Goal: Information Seeking & Learning: Understand process/instructions

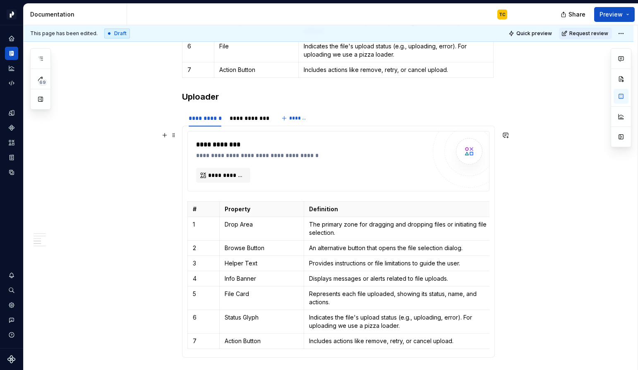
scroll to position [1256, 0]
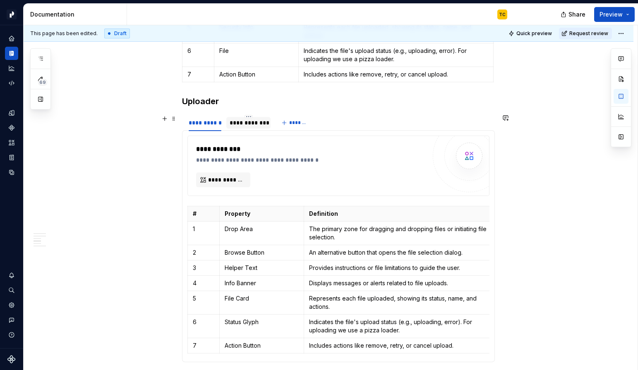
click at [256, 127] on div "**********" at bounding box center [248, 123] width 44 height 12
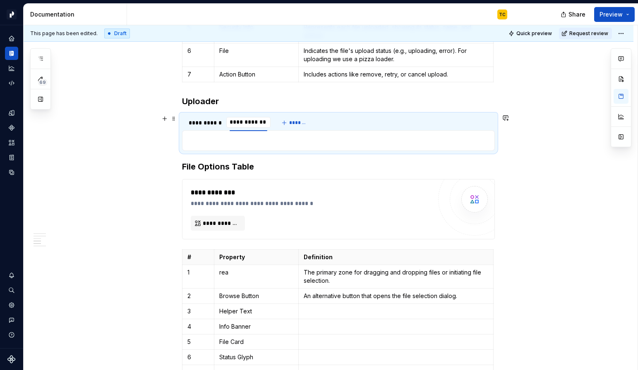
scroll to position [0, 0]
type input "**********"
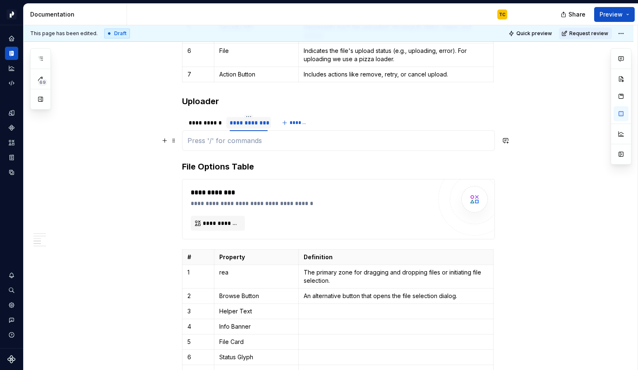
click at [229, 141] on p at bounding box center [338, 141] width 302 height 10
click at [214, 125] on div "**********" at bounding box center [205, 123] width 33 height 8
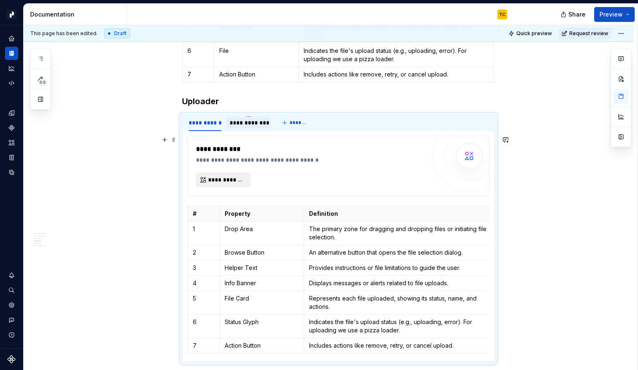
click at [237, 178] on span "**********" at bounding box center [226, 180] width 37 height 8
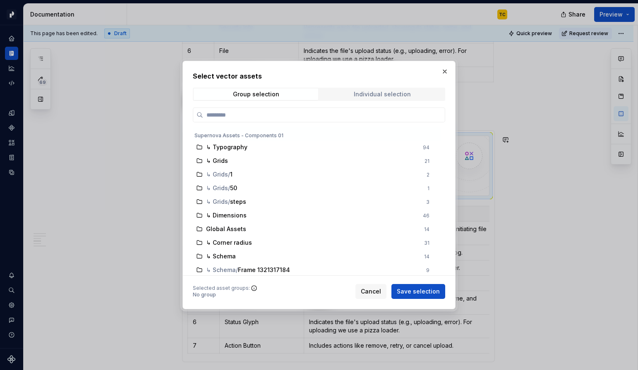
click at [361, 93] on div "Individual selection" at bounding box center [382, 94] width 57 height 7
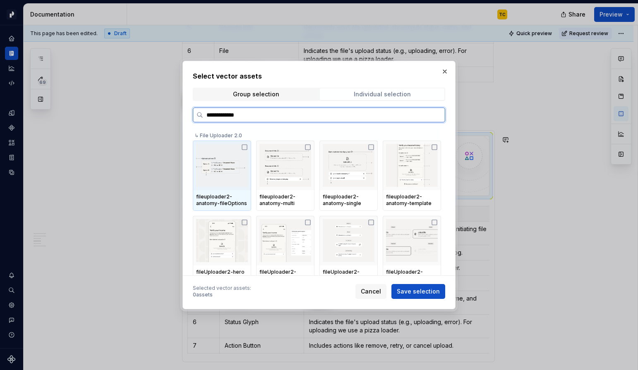
type input "**********"
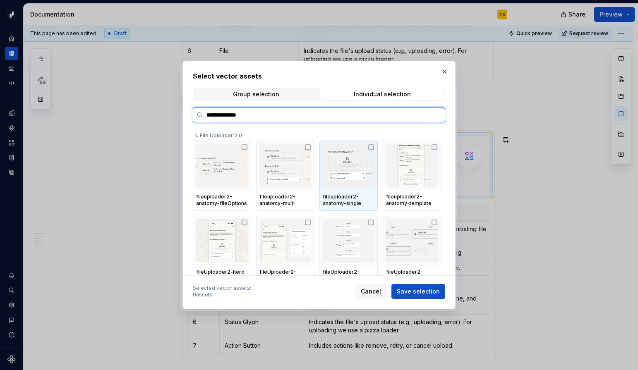
click at [374, 147] on icon at bounding box center [371, 147] width 7 height 7
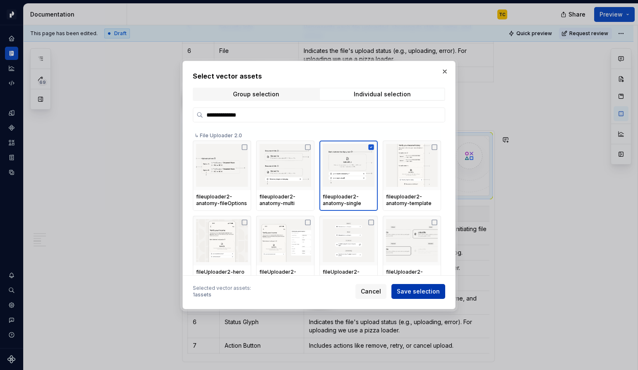
click at [412, 298] on button "Save selection" at bounding box center [418, 291] width 54 height 15
type textarea "*"
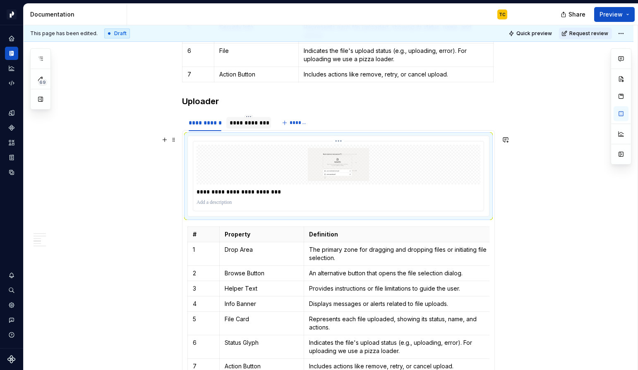
click at [264, 195] on p "**********" at bounding box center [338, 192] width 284 height 8
click at [396, 180] on img at bounding box center [338, 164] width 277 height 33
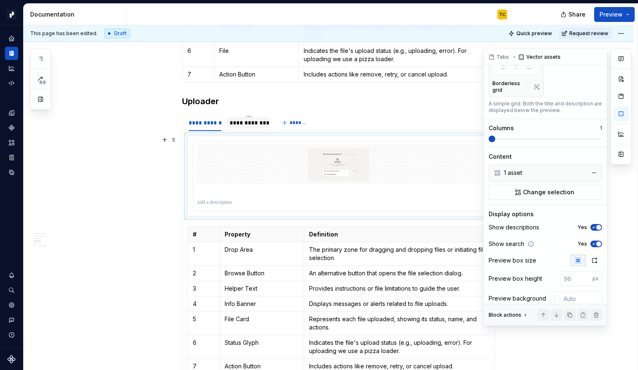
scroll to position [98, 0]
click at [595, 224] on icon "button" at bounding box center [593, 226] width 7 height 5
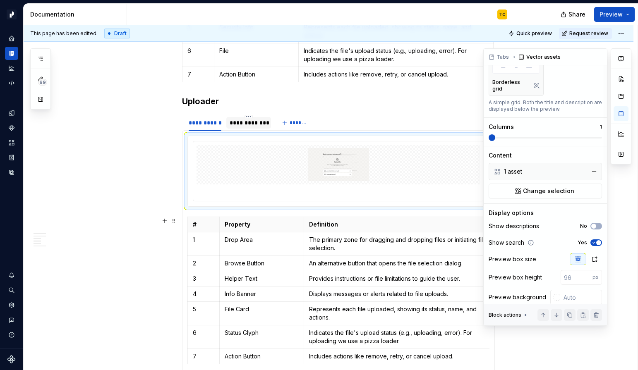
click at [596, 240] on icon "button" at bounding box center [593, 242] width 7 height 5
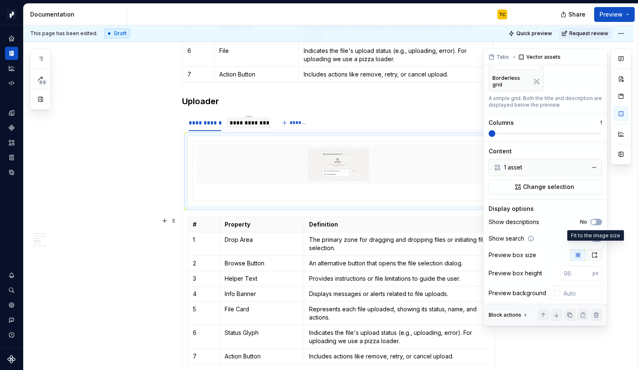
click at [593, 252] on icon "button" at bounding box center [594, 255] width 7 height 7
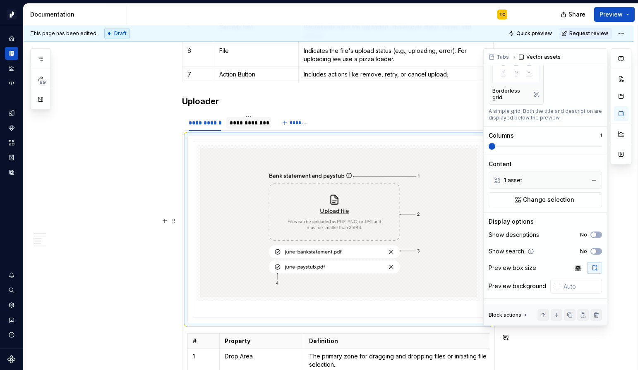
scroll to position [83, 0]
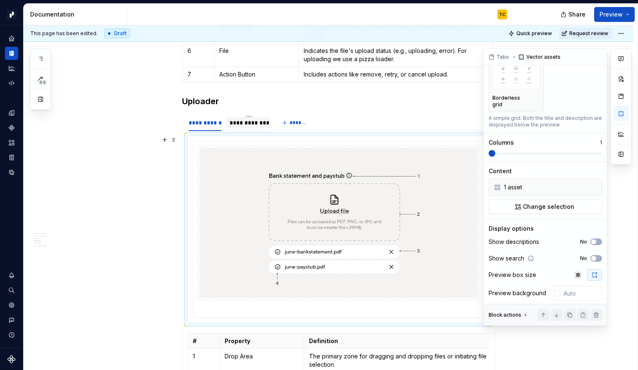
type textarea "*"
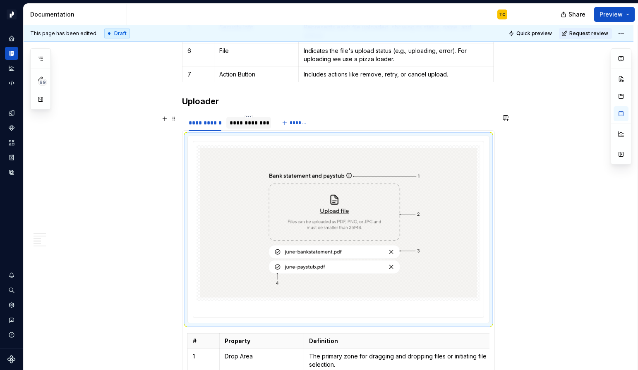
click at [242, 122] on div "**********" at bounding box center [248, 123] width 38 height 8
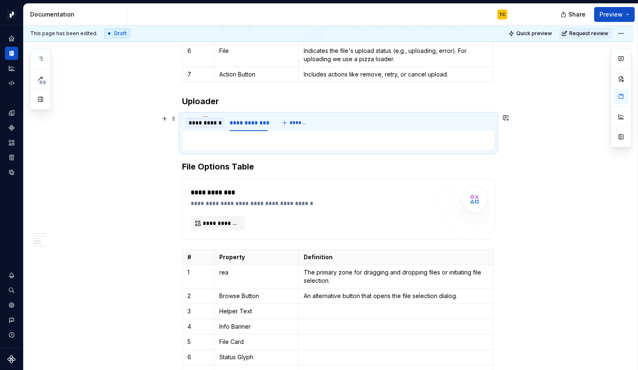
click at [206, 122] on div "**********" at bounding box center [205, 123] width 33 height 8
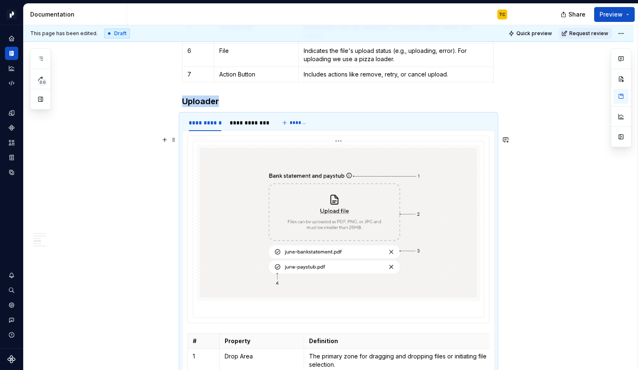
scroll to position [1271, 0]
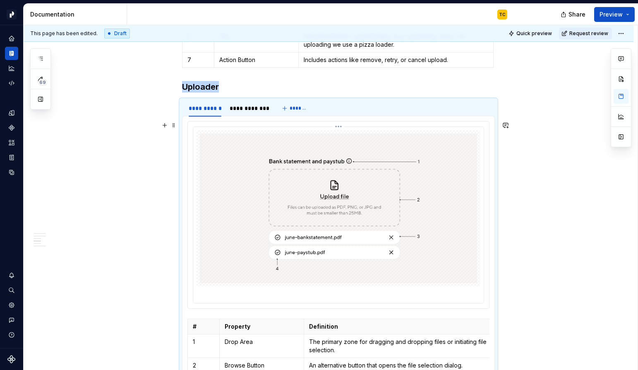
click at [242, 117] on div "# Property Definition 1 Drop Area The primary zone for dragging and dropping fi…" at bounding box center [338, 295] width 313 height 359
click at [241, 112] on div "**********" at bounding box center [248, 109] width 44 height 12
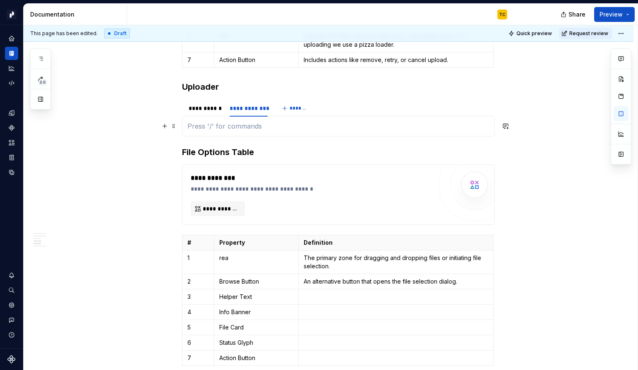
click at [242, 131] on div "# Property Definition 1 Drop Area The primary zone for dragging and dropping fi…" at bounding box center [338, 126] width 313 height 21
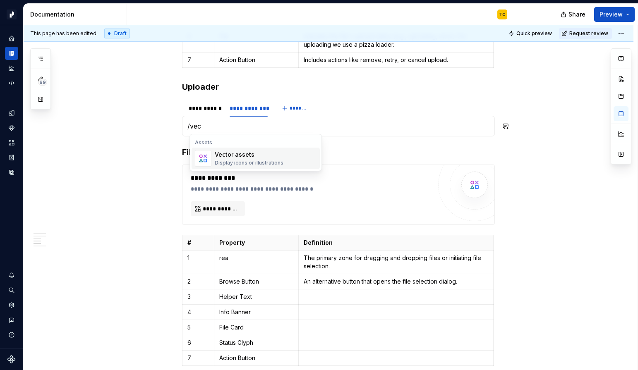
click at [250, 155] on div "Vector assets" at bounding box center [249, 154] width 69 height 8
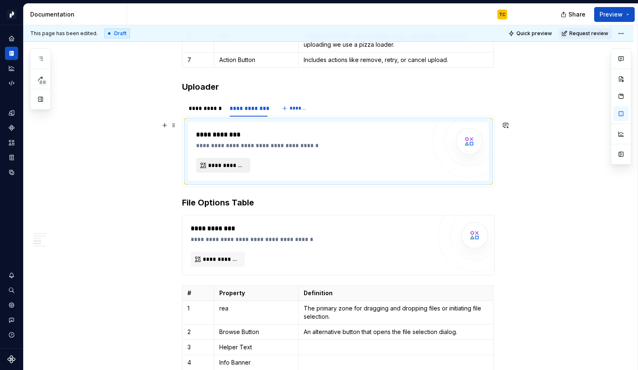
click at [243, 159] on button "**********" at bounding box center [223, 165] width 54 height 15
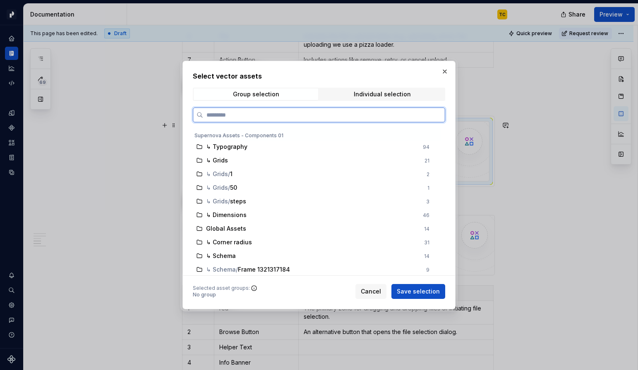
type textarea "*"
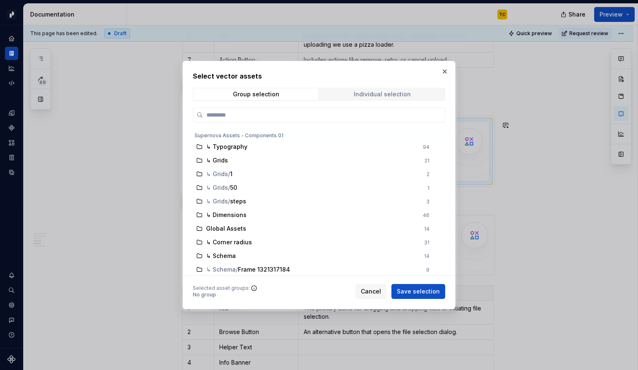
click at [357, 96] on div "Individual selection" at bounding box center [382, 94] width 57 height 7
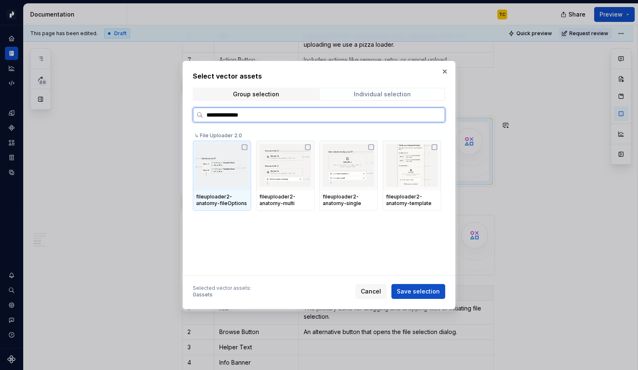
type input "**********"
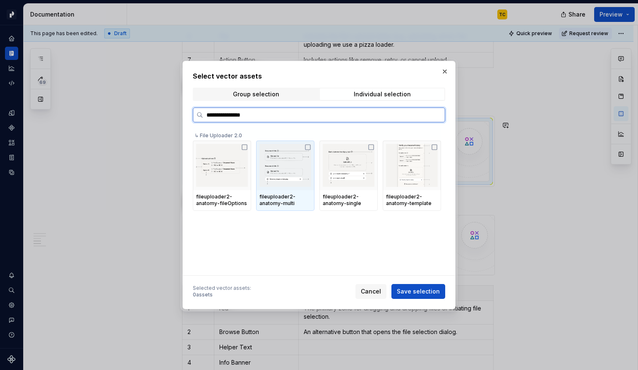
click at [307, 148] on icon at bounding box center [307, 147] width 5 height 5
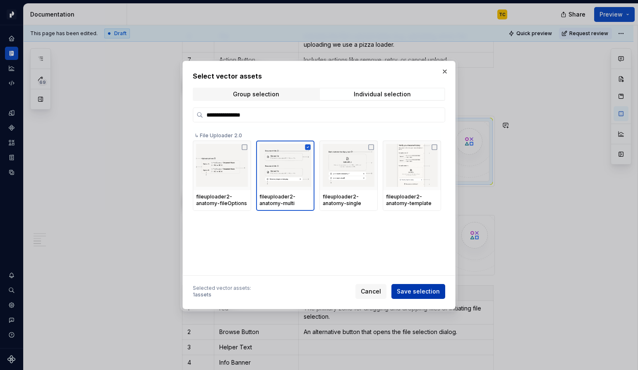
click at [432, 289] on span "Save selection" at bounding box center [418, 291] width 43 height 8
type textarea "*"
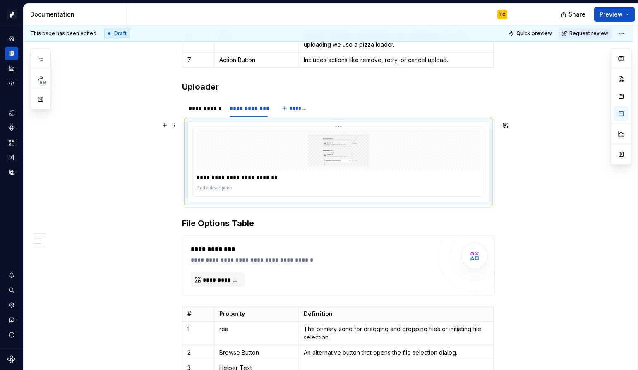
click at [302, 175] on p "**********" at bounding box center [338, 177] width 284 height 8
click at [421, 162] on img at bounding box center [338, 150] width 277 height 33
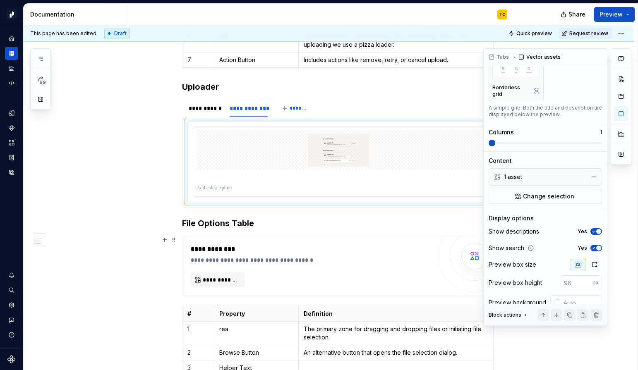
scroll to position [103, 0]
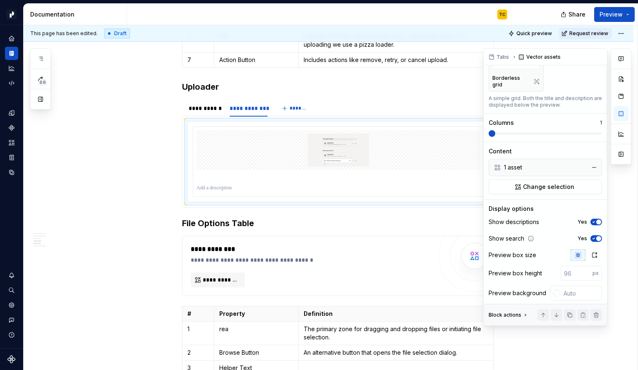
click at [598, 236] on span "button" at bounding box center [598, 238] width 5 height 5
click at [598, 219] on button "Yes" at bounding box center [596, 222] width 12 height 7
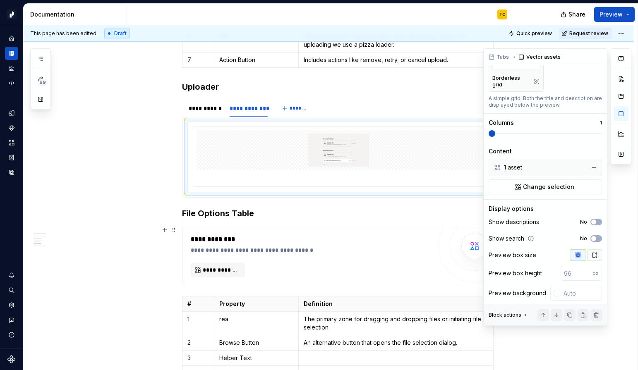
click at [596, 252] on button "button" at bounding box center [594, 255] width 15 height 12
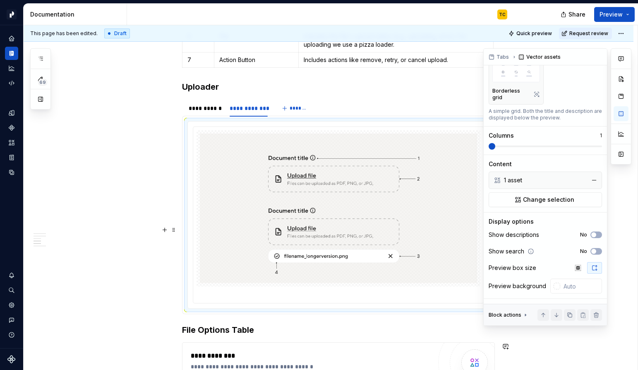
scroll to position [83, 0]
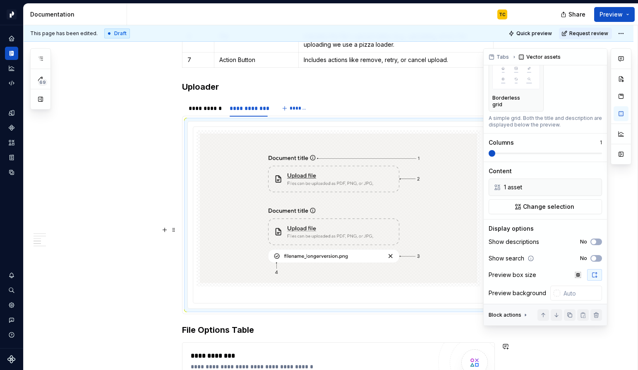
type textarea "*"
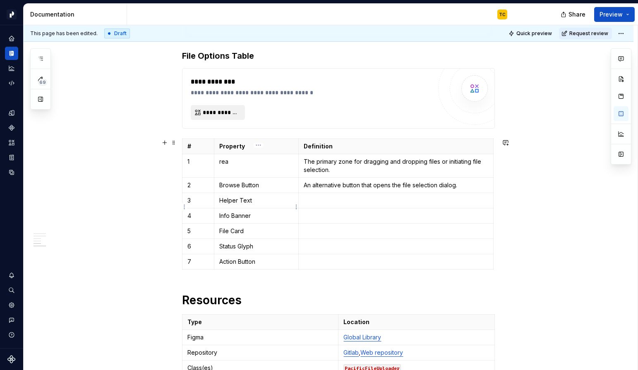
scroll to position [1538, 0]
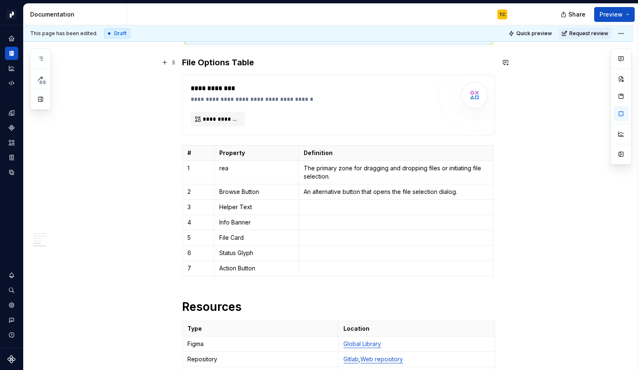
click at [222, 64] on h3 "File Options Table" at bounding box center [338, 63] width 313 height 12
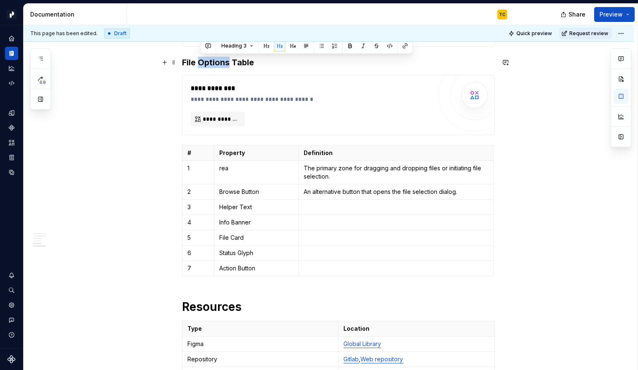
click at [222, 64] on h3 "File Options Table" at bounding box center [338, 63] width 313 height 12
copy h3 "File Options Table"
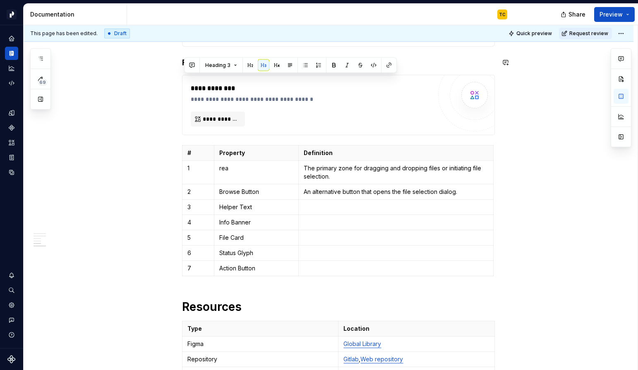
scroll to position [1515, 0]
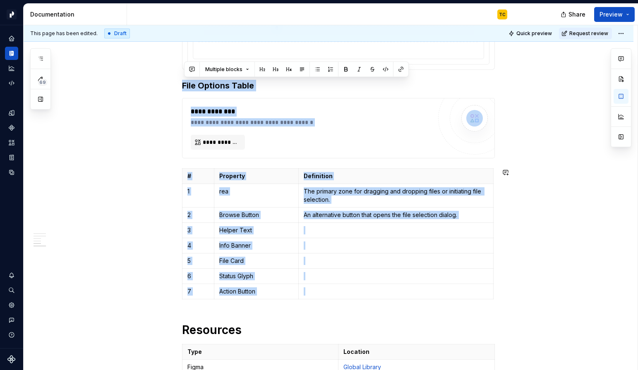
drag, startPoint x: 184, startPoint y: 60, endPoint x: 360, endPoint y: 318, distance: 312.3
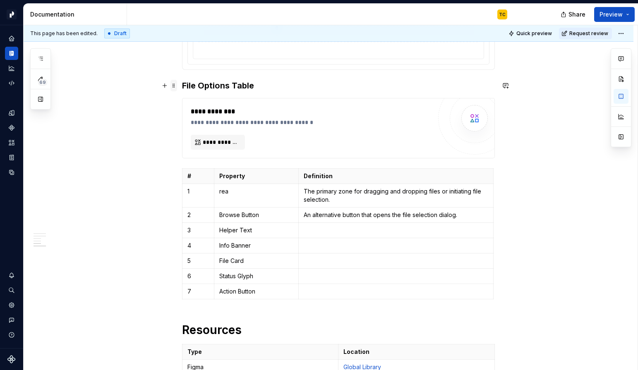
click at [177, 86] on span at bounding box center [173, 86] width 7 height 12
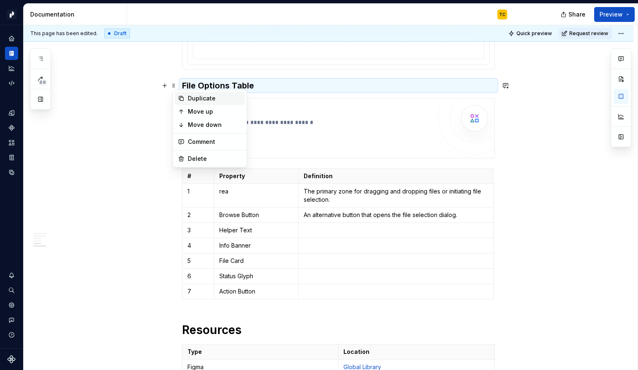
click at [203, 99] on div "Duplicate" at bounding box center [215, 98] width 54 height 8
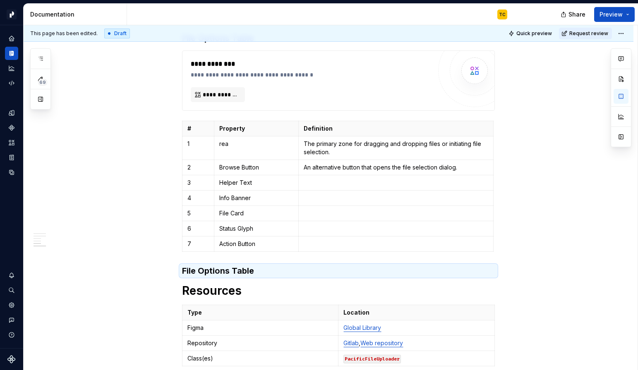
scroll to position [1545, 0]
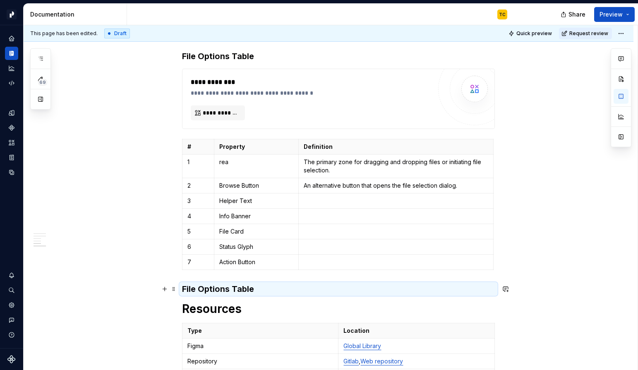
click at [228, 285] on h3 "File Options Table" at bounding box center [338, 289] width 313 height 12
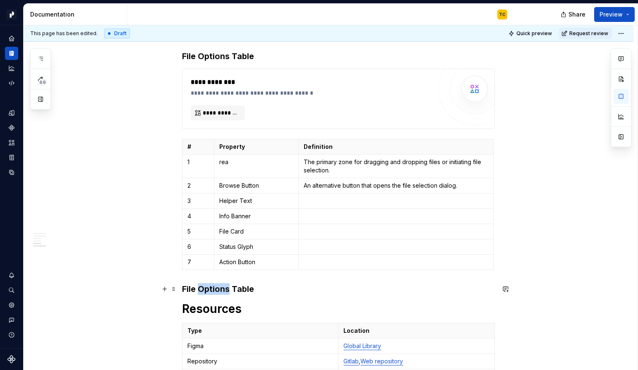
click at [228, 285] on h3 "File Options Table" at bounding box center [338, 289] width 313 height 12
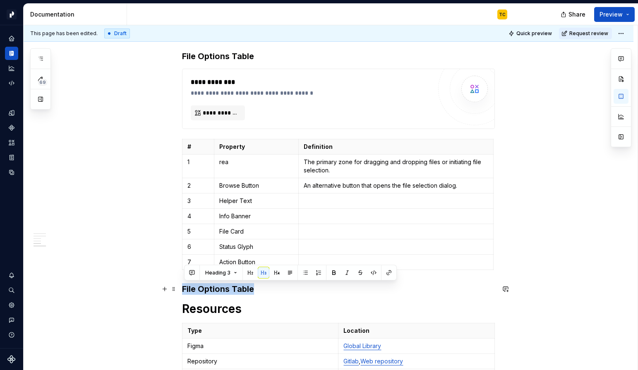
click at [228, 285] on h3 "File Options Table" at bounding box center [338, 289] width 313 height 12
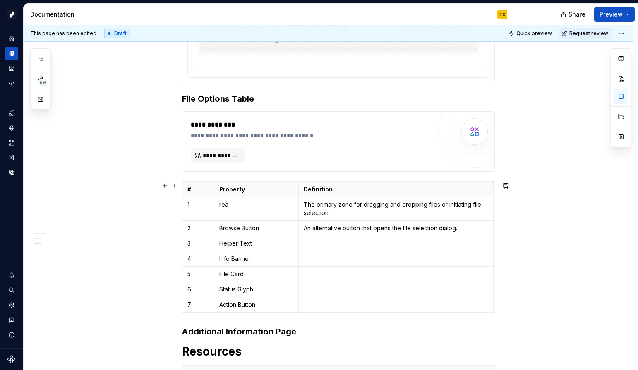
scroll to position [1472, 0]
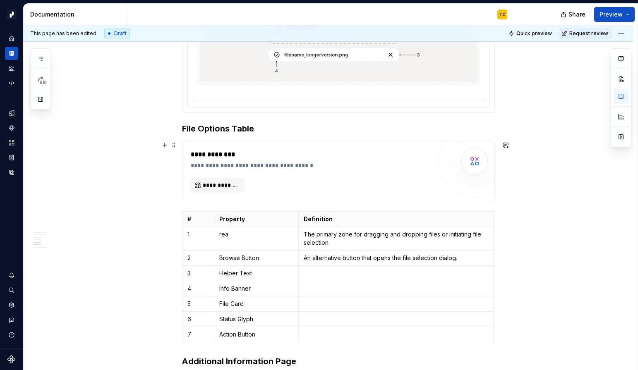
click at [170, 148] on button "button" at bounding box center [165, 145] width 12 height 12
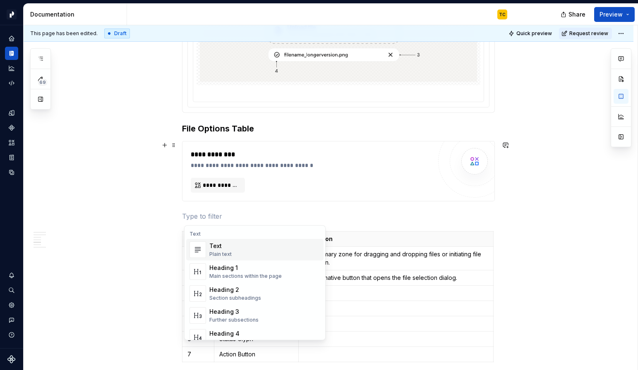
click at [210, 216] on p at bounding box center [338, 216] width 313 height 10
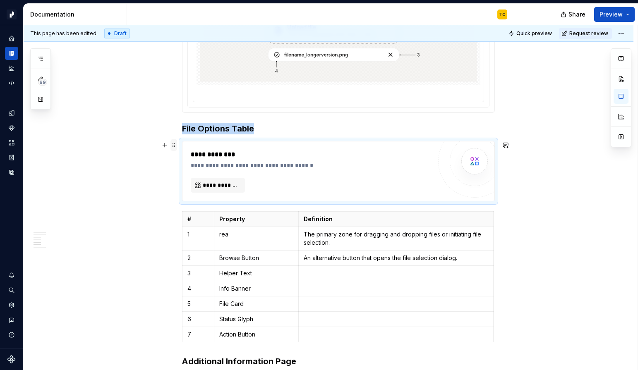
click at [177, 146] on span at bounding box center [173, 145] width 7 height 12
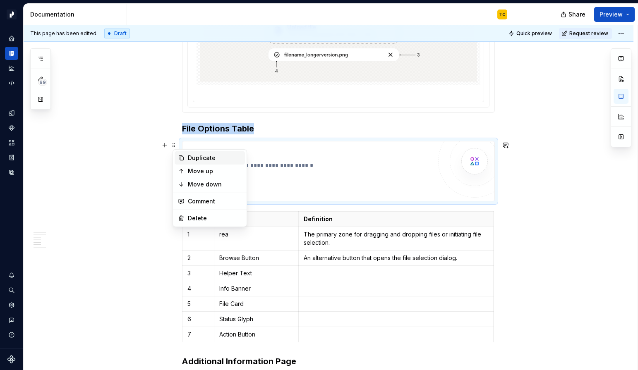
click at [193, 155] on div "Duplicate" at bounding box center [215, 158] width 54 height 8
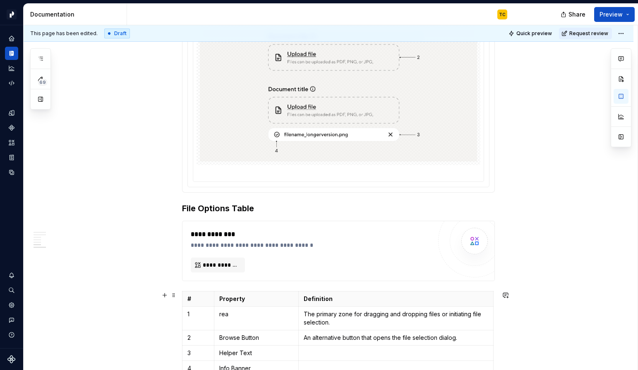
scroll to position [1334, 0]
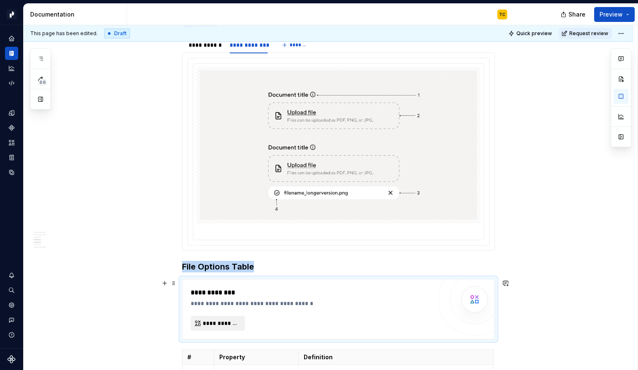
click at [232, 319] on span "**********" at bounding box center [221, 323] width 37 height 8
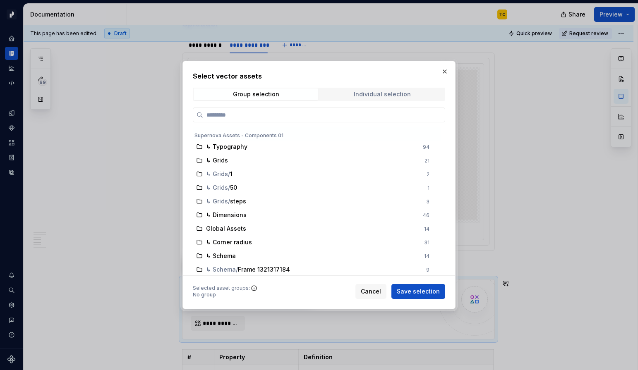
click at [359, 99] on span "Individual selection" at bounding box center [382, 94] width 124 height 12
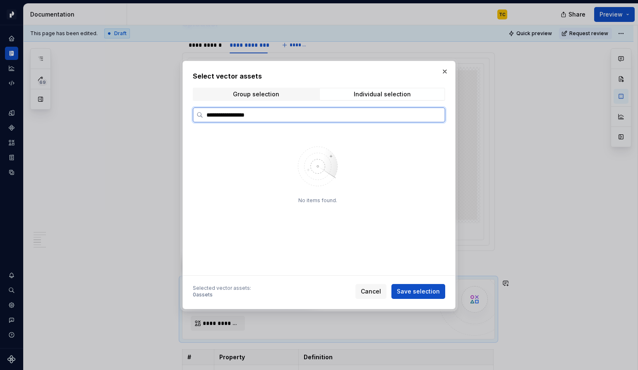
click at [322, 111] on input "**********" at bounding box center [323, 115] width 241 height 8
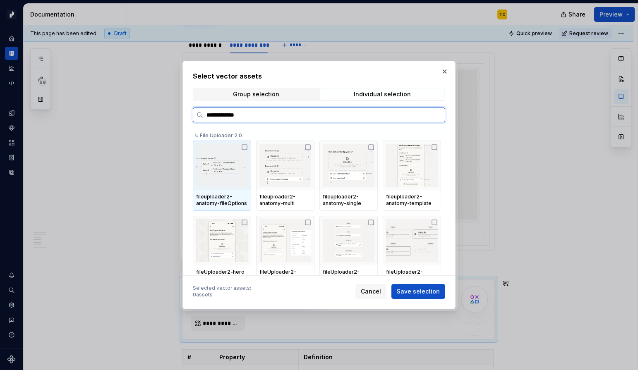
type input "**********"
click at [244, 146] on icon at bounding box center [244, 147] width 7 height 7
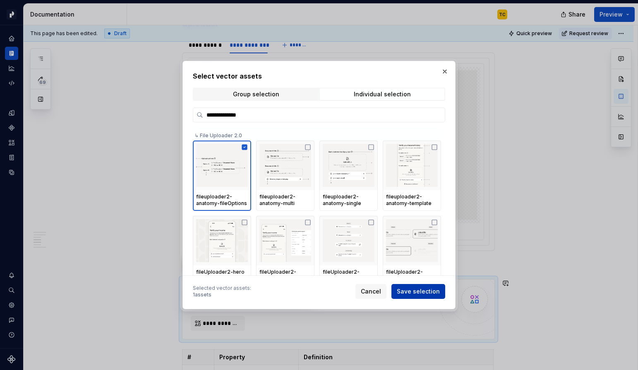
click at [406, 290] on span "Save selection" at bounding box center [418, 291] width 43 height 8
type textarea "*"
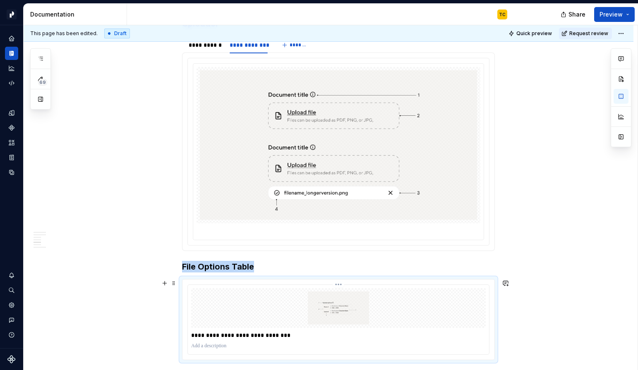
scroll to position [1411, 0]
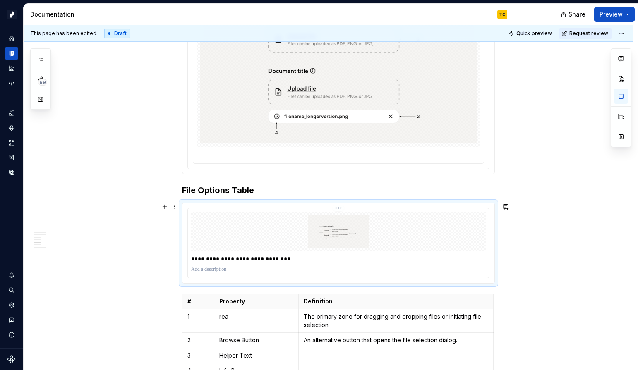
click at [297, 259] on p "**********" at bounding box center [338, 259] width 294 height 8
click at [351, 268] on p at bounding box center [338, 269] width 294 height 7
click at [357, 235] on img at bounding box center [338, 231] width 288 height 33
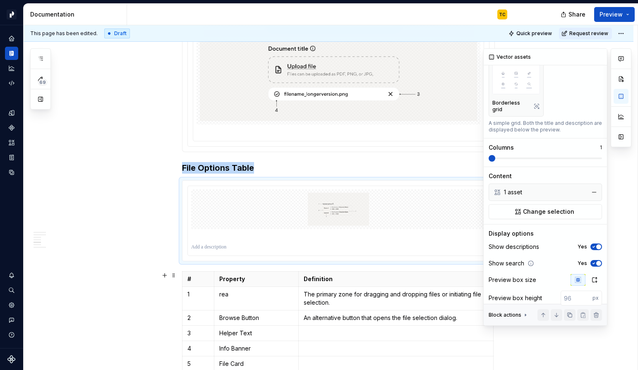
scroll to position [103, 0]
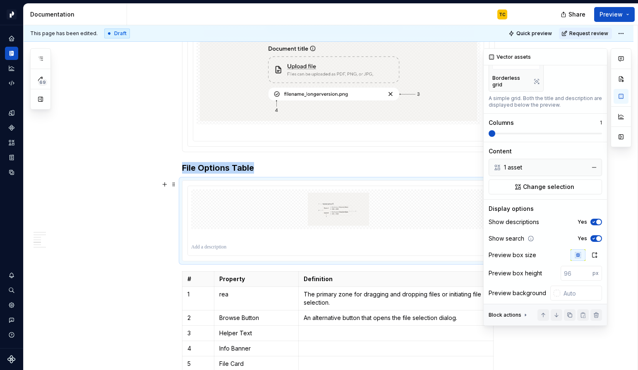
click at [596, 219] on button "Yes" at bounding box center [596, 222] width 12 height 7
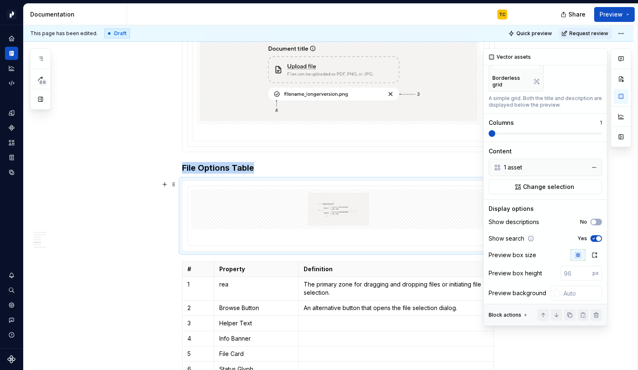
click at [596, 236] on span "button" at bounding box center [598, 238] width 5 height 5
click at [593, 252] on icon "button" at bounding box center [594, 255] width 7 height 7
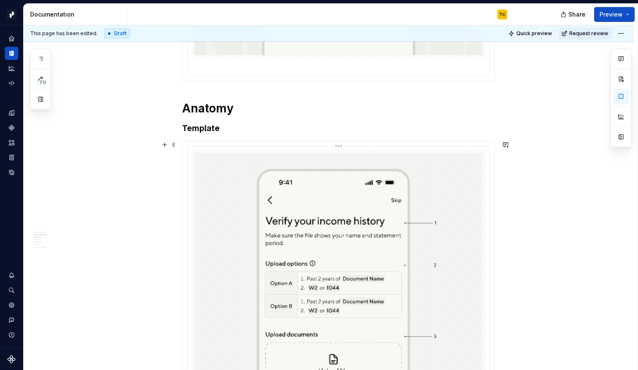
scroll to position [570, 0]
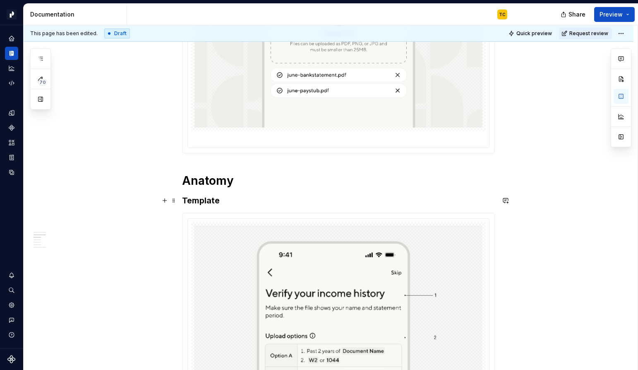
click at [201, 199] on strong "Template" at bounding box center [201, 201] width 38 height 10
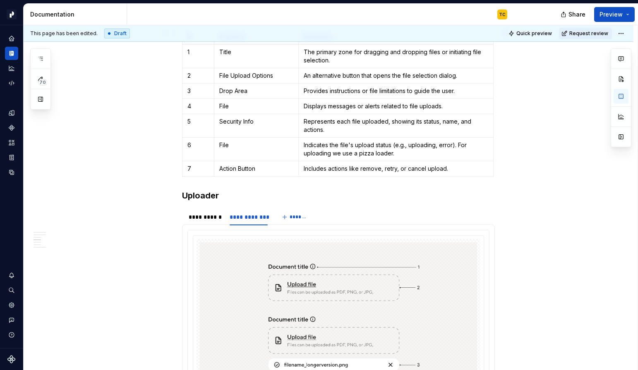
scroll to position [1194, 0]
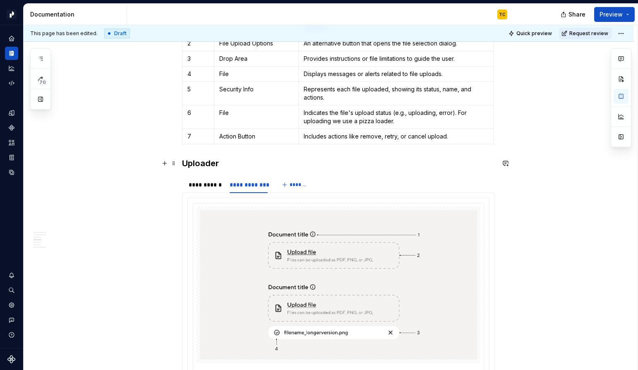
click at [228, 162] on h3 "Uploader" at bounding box center [338, 164] width 313 height 12
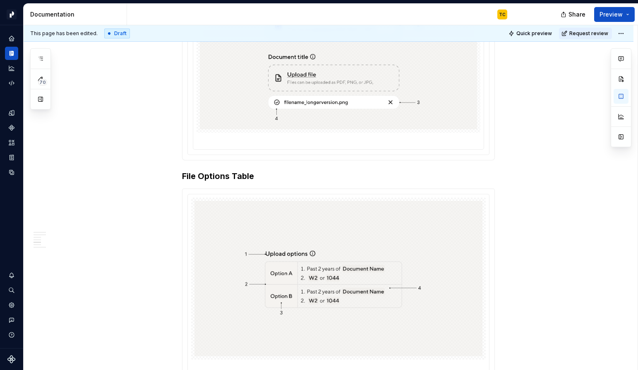
scroll to position [1426, 0]
click at [214, 174] on h3 "File Options Table" at bounding box center [338, 176] width 313 height 12
click at [189, 174] on h3 "File Options Table" at bounding box center [338, 176] width 313 height 12
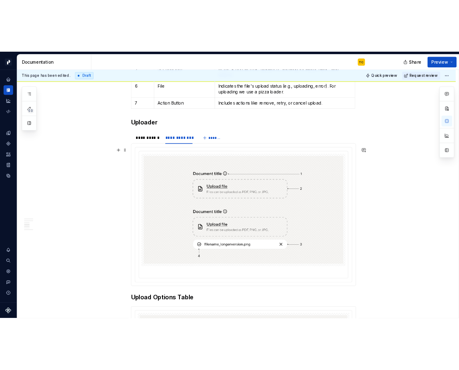
scroll to position [1252, 0]
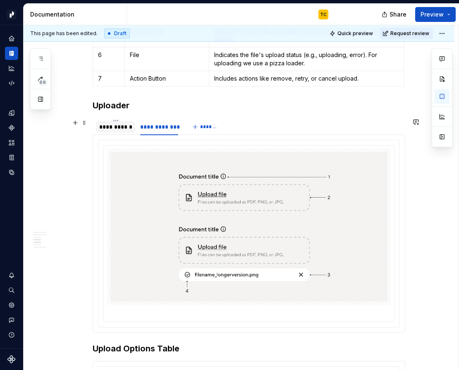
click at [119, 129] on div "**********" at bounding box center [115, 127] width 33 height 8
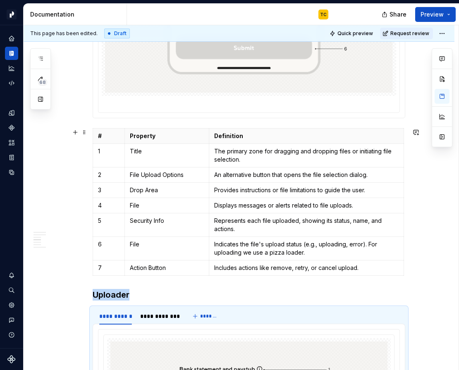
scroll to position [1065, 0]
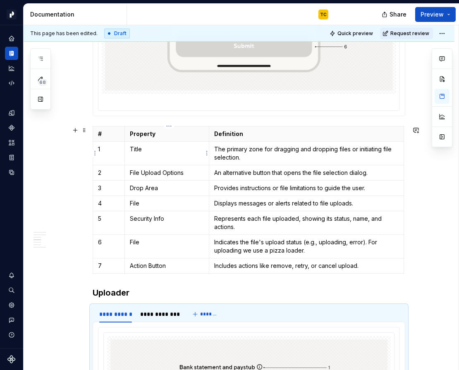
click at [140, 149] on p "Title" at bounding box center [167, 149] width 74 height 8
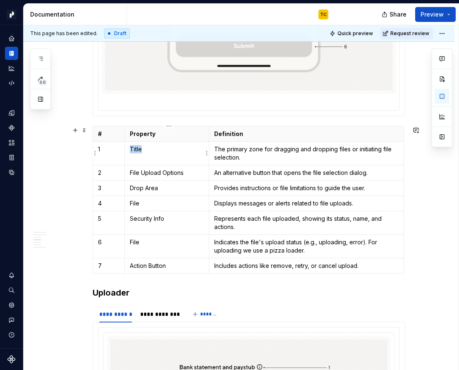
click at [140, 149] on p "Title" at bounding box center [167, 149] width 74 height 8
click at [229, 145] on p "The primary zone for dragging and dropping files or initiating file selection." at bounding box center [306, 153] width 184 height 17
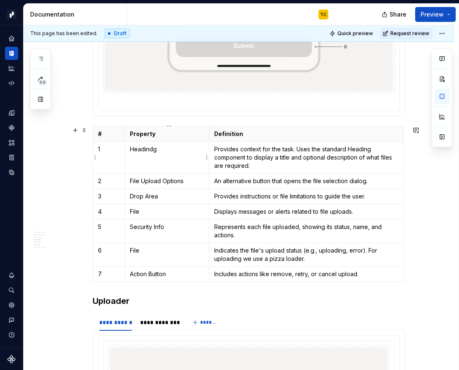
click at [155, 149] on p "Headindg" at bounding box center [167, 149] width 74 height 8
click at [152, 174] on td "File Upload Options" at bounding box center [166, 180] width 84 height 15
click at [147, 182] on p "File Upload Options" at bounding box center [167, 181] width 74 height 8
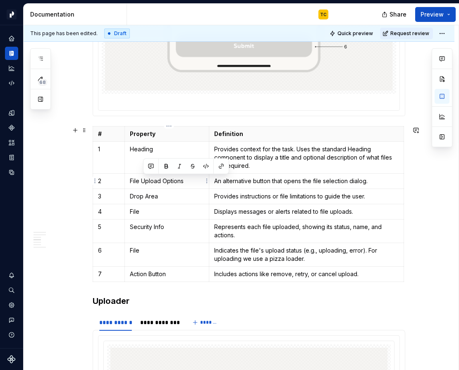
click at [147, 182] on p "File Upload Options" at bounding box center [167, 181] width 74 height 8
click at [153, 182] on p "File Upload Options" at bounding box center [167, 181] width 74 height 8
click at [248, 175] on td "An alternative button that opens the file selection dialog." at bounding box center [306, 180] width 195 height 15
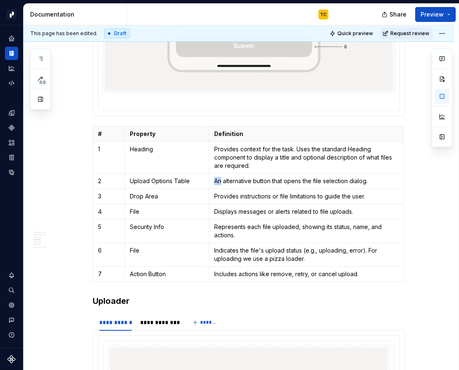
click at [248, 175] on td "An alternative button that opens the file selection dialog." at bounding box center [306, 180] width 195 height 15
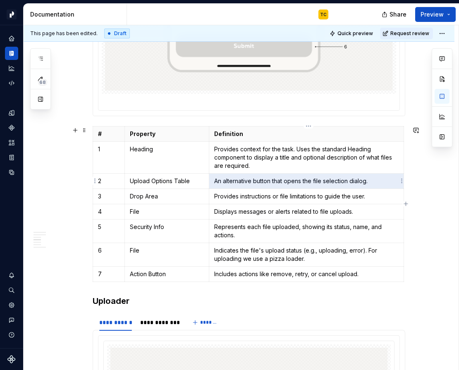
click at [248, 175] on td "An alternative button that opens the file selection dialog." at bounding box center [306, 180] width 195 height 15
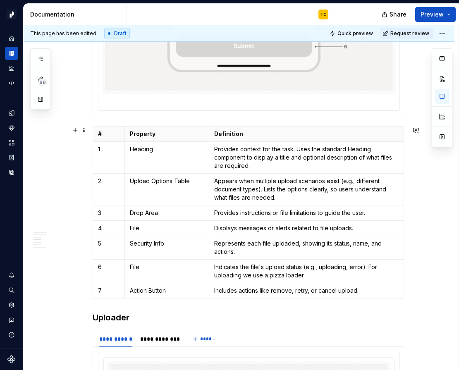
click at [240, 209] on p "Provides instructions or file limitations to guide the user." at bounding box center [306, 213] width 184 height 8
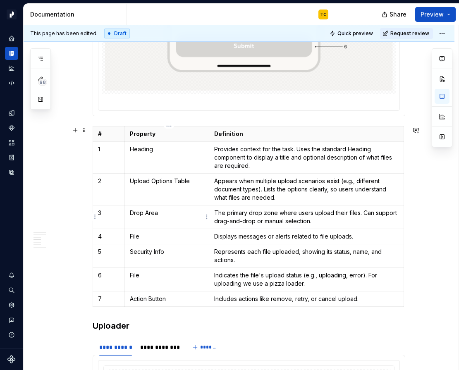
click at [139, 214] on p "Drop Area" at bounding box center [167, 213] width 74 height 8
click at [240, 235] on p "Displays messages or alerts related to file uploads." at bounding box center [306, 236] width 184 height 8
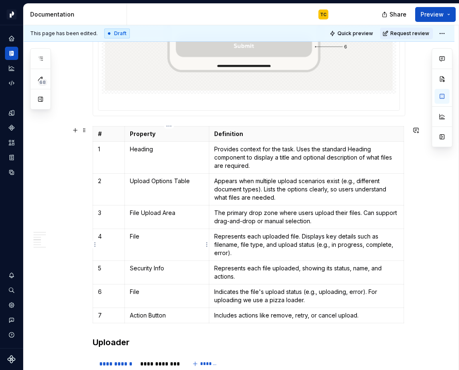
click at [141, 237] on p "File" at bounding box center [167, 236] width 74 height 8
click at [236, 271] on p "Represents each file uploaded, showing its status, name, and actions." at bounding box center [306, 272] width 184 height 17
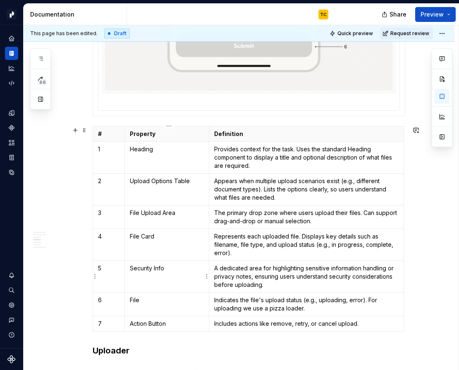
click at [159, 267] on p "Security Info" at bounding box center [167, 268] width 74 height 8
click at [139, 296] on p "File" at bounding box center [167, 300] width 74 height 8
click at [221, 297] on p "Indicates the file's upload status (e.g., uploading, error). For uploading we u…" at bounding box center [306, 304] width 184 height 17
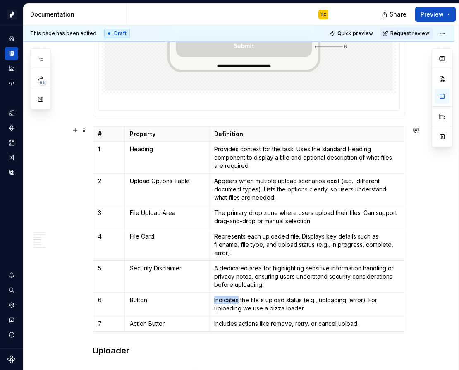
click at [221, 297] on p "Indicates the file's upload status (e.g., uploading, error). For uploading we u…" at bounding box center [306, 304] width 184 height 17
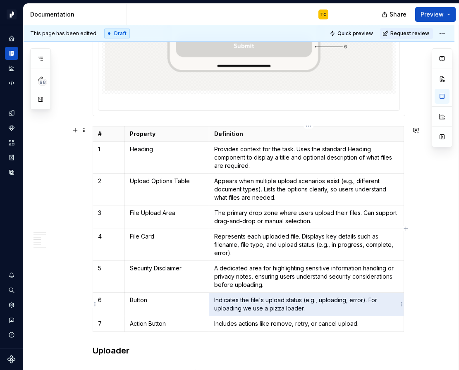
click at [221, 297] on p "Indicates the file's upload status (e.g., uploading, error). For uploading we u…" at bounding box center [306, 304] width 184 height 17
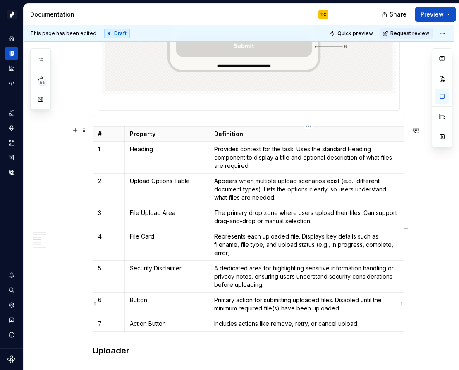
click at [240, 308] on p "Primary action for submitting uploaded files. Disabled until the minimum requir…" at bounding box center [306, 304] width 184 height 17
click at [260, 308] on p "Primary action for submitting uploaded files. Disabled until the minimum requir…" at bounding box center [306, 304] width 184 height 17
click at [241, 307] on p "Primary action for submitting uploaded files. Disabled until the minimum requir…" at bounding box center [306, 304] width 184 height 17
drag, startPoint x: 265, startPoint y: 307, endPoint x: 216, endPoint y: 304, distance: 48.9
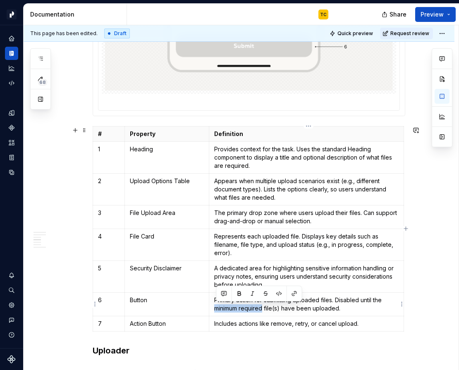
click at [216, 304] on p "Primary action for submitting uploaded files. Disabled until the minimum requir…" at bounding box center [306, 304] width 184 height 17
click at [231, 307] on p "Primary action for submitting uploaded files. Disabled until the minimum requir…" at bounding box center [306, 304] width 184 height 17
drag, startPoint x: 217, startPoint y: 308, endPoint x: 265, endPoint y: 306, distance: 48.8
click at [266, 306] on p "Primary action for submitting uploaded files. Disabled until the minimum requir…" at bounding box center [306, 304] width 184 height 17
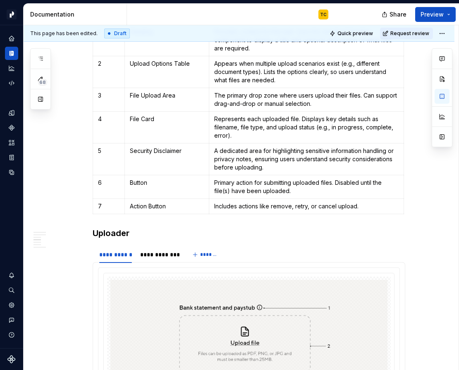
scroll to position [1192, 0]
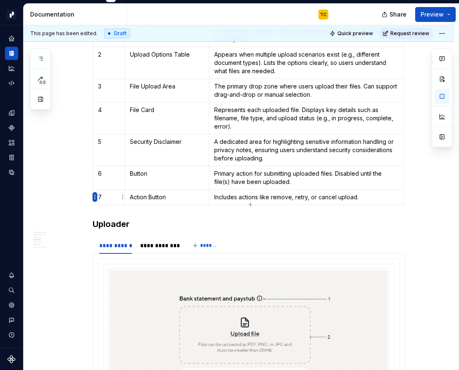
click at [96, 195] on html "Pacific TC Design system data Documentation TC Share Preview 68 Pages Add Acces…" at bounding box center [229, 185] width 459 height 370
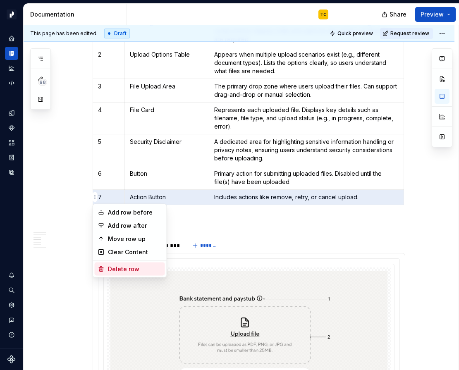
click at [117, 267] on div "Delete row" at bounding box center [135, 269] width 54 height 8
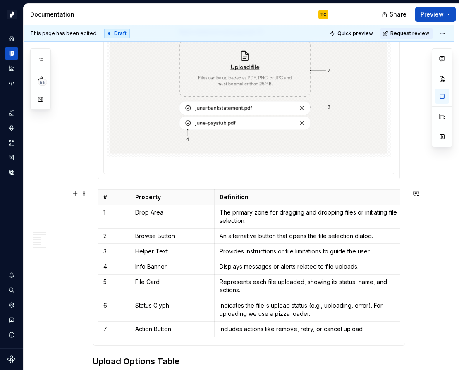
scroll to position [1486, 0]
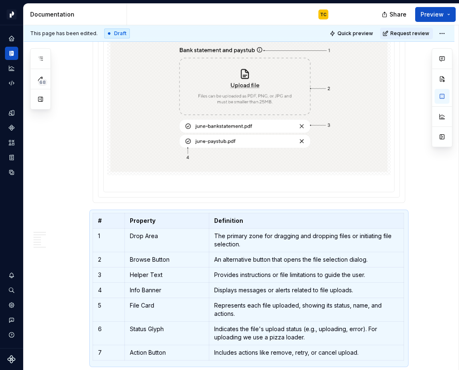
click at [161, 182] on p at bounding box center [249, 183] width 284 height 8
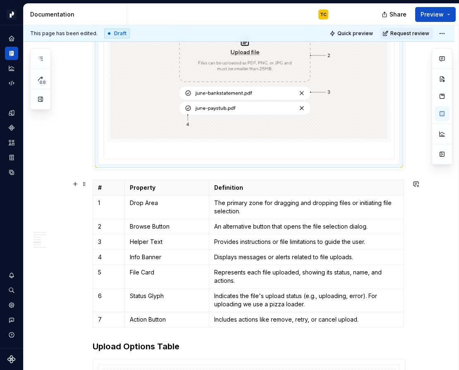
scroll to position [1457, 0]
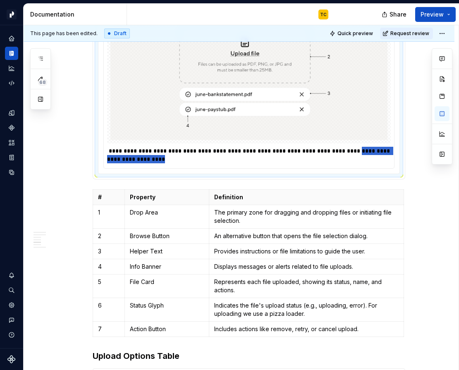
drag, startPoint x: 349, startPoint y: 151, endPoint x: 352, endPoint y: 157, distance: 6.3
click at [352, 157] on p "**********" at bounding box center [249, 155] width 284 height 17
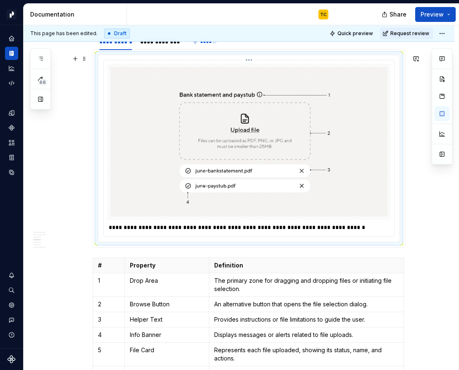
scroll to position [1344, 0]
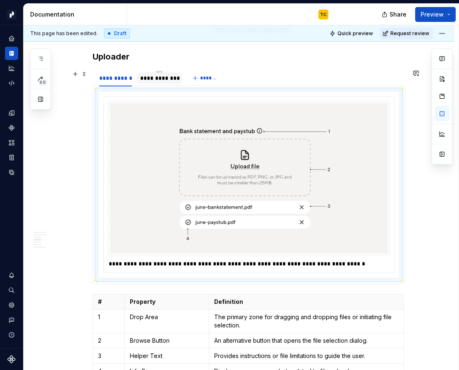
click at [159, 81] on div "**********" at bounding box center [159, 78] width 38 height 8
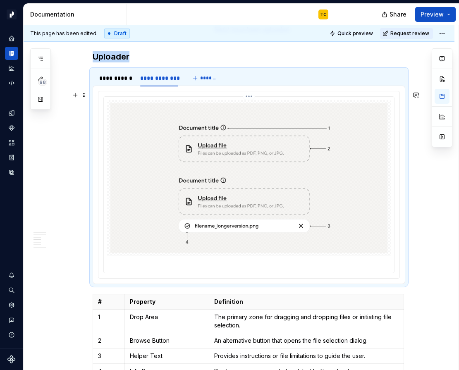
click at [132, 265] on p at bounding box center [249, 264] width 284 height 8
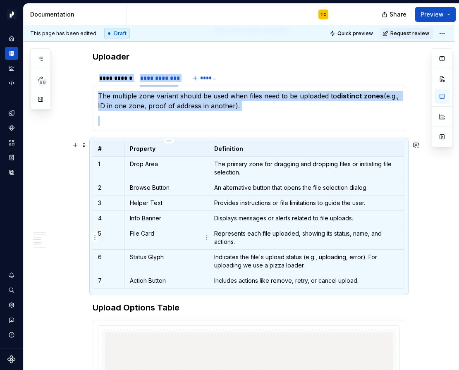
scroll to position [1418, 0]
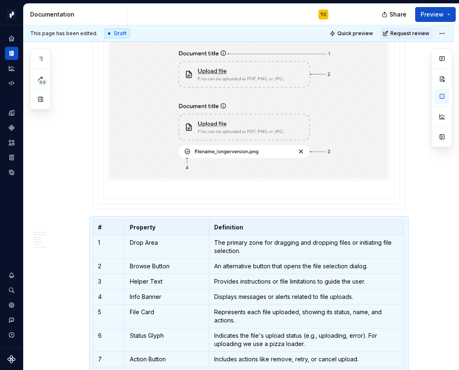
click at [124, 191] on p at bounding box center [249, 189] width 284 height 8
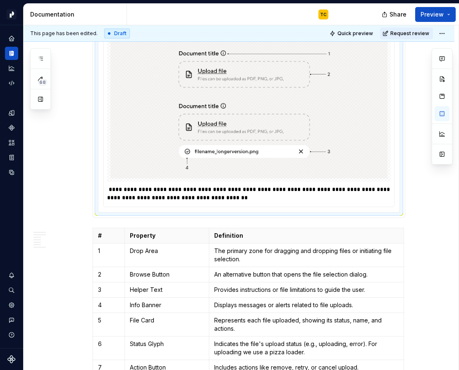
click at [124, 191] on p "**********" at bounding box center [249, 193] width 284 height 17
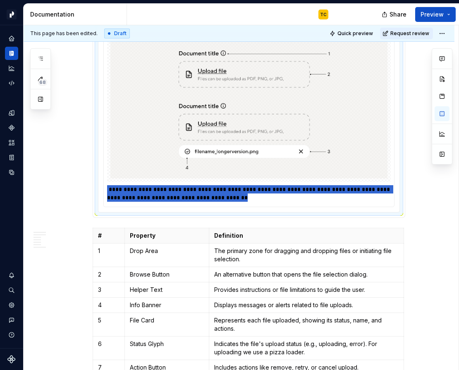
click at [124, 191] on p "**********" at bounding box center [249, 193] width 284 height 17
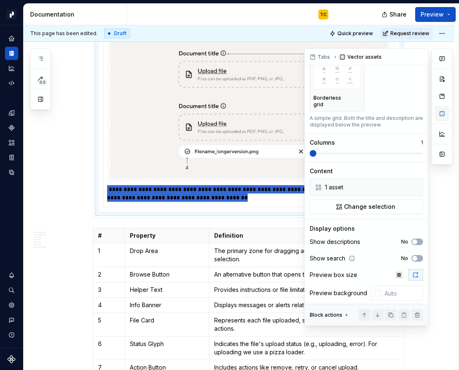
scroll to position [0, 0]
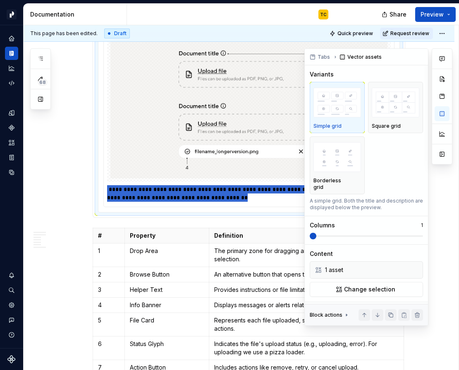
type textarea "*"
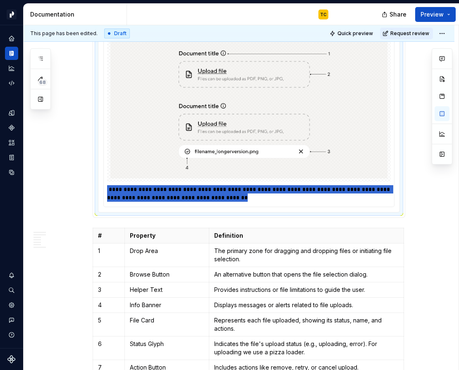
click at [262, 188] on p "**********" at bounding box center [249, 193] width 284 height 17
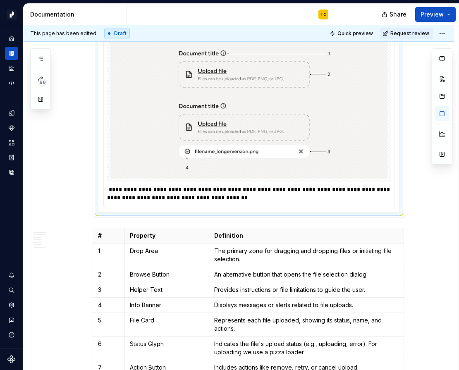
click at [290, 197] on p "**********" at bounding box center [249, 193] width 284 height 17
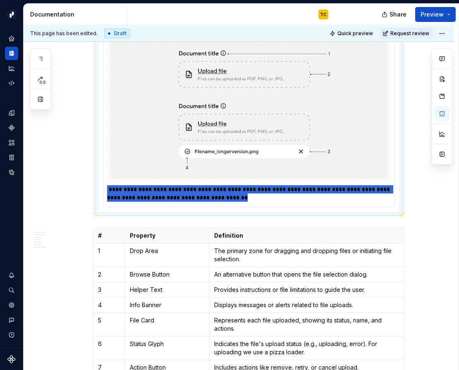
click at [290, 197] on p "**********" at bounding box center [249, 193] width 284 height 17
click at [382, 196] on p "**********" at bounding box center [249, 193] width 284 height 17
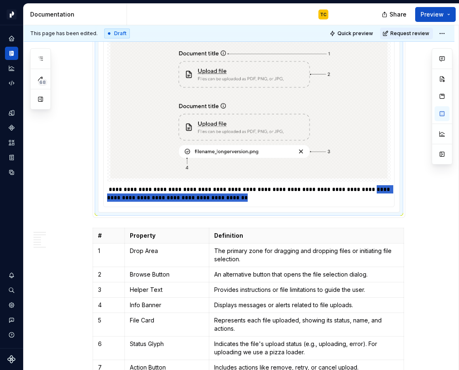
drag, startPoint x: 361, startPoint y: 190, endPoint x: 357, endPoint y: 199, distance: 9.8
click at [357, 199] on p "**********" at bounding box center [249, 193] width 284 height 17
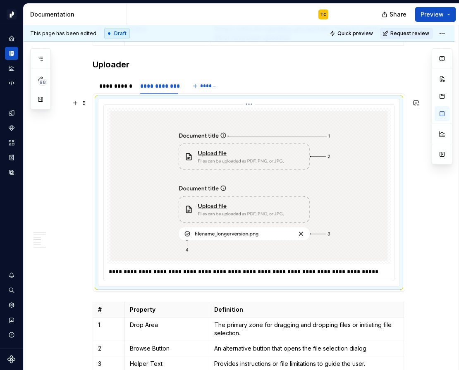
scroll to position [1334, 0]
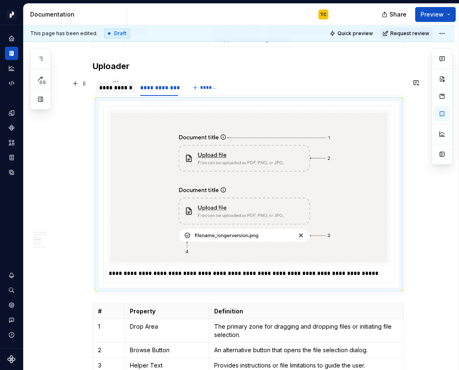
click at [128, 90] on div "**********" at bounding box center [115, 88] width 33 height 8
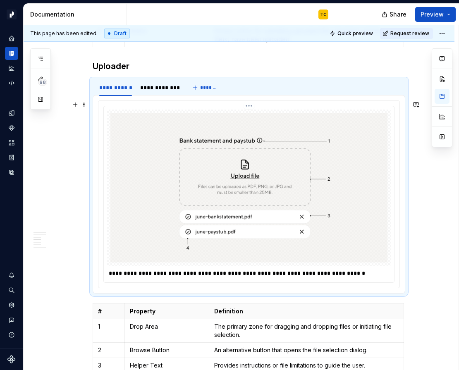
click at [158, 275] on p "**********" at bounding box center [249, 273] width 284 height 8
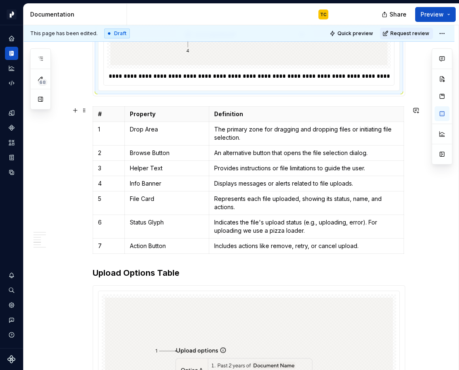
scroll to position [1527, 0]
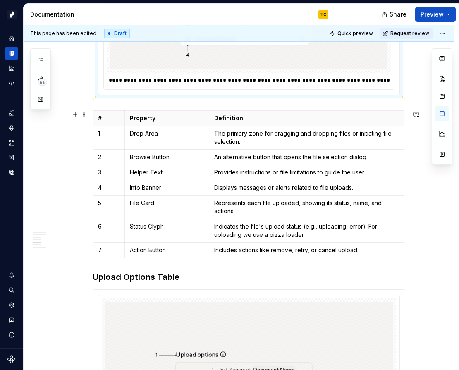
click at [231, 136] on p "The primary zone for dragging and dropping files or initiating file selection." at bounding box center [306, 137] width 184 height 17
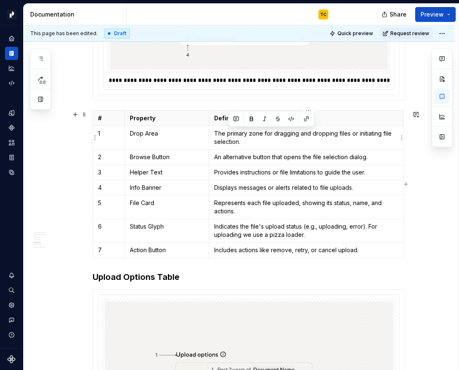
click at [231, 136] on p "The primary zone for dragging and dropping files or initiating file selection." at bounding box center [306, 137] width 184 height 17
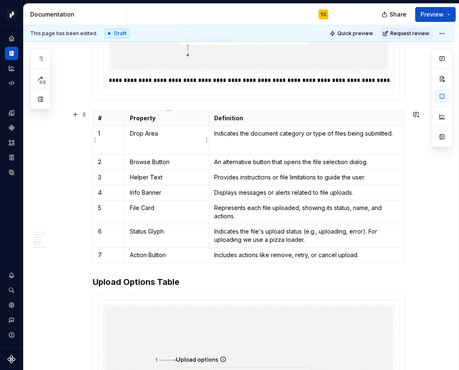
click at [148, 139] on td "Drop Area" at bounding box center [166, 140] width 84 height 29
click at [273, 145] on p at bounding box center [306, 147] width 184 height 8
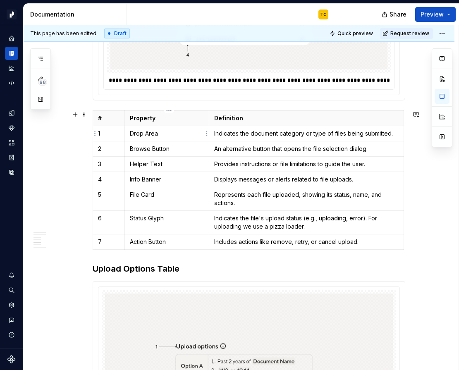
click at [144, 134] on p "Drop Area" at bounding box center [167, 133] width 74 height 8
click at [150, 148] on p "Browse Button" at bounding box center [167, 149] width 74 height 8
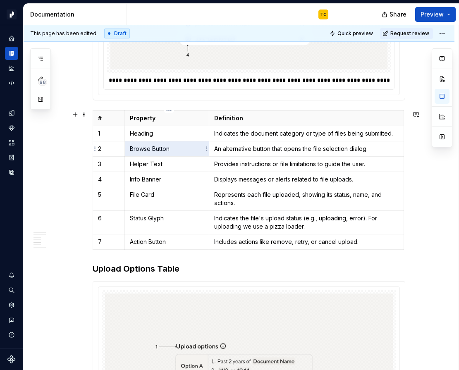
click at [150, 148] on p "Browse Button" at bounding box center [167, 149] width 74 height 8
click at [228, 152] on p "An alternative button that opens the file selection dialog." at bounding box center [306, 149] width 184 height 8
click at [138, 165] on p "Helper Text" at bounding box center [167, 164] width 74 height 8
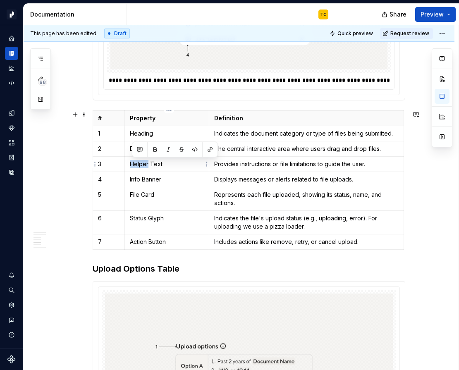
click at [138, 165] on p "Helper Text" at bounding box center [167, 164] width 74 height 8
click at [137, 165] on p "Helper Text" at bounding box center [167, 164] width 74 height 8
click at [229, 165] on p "Provides instructions or file limitations to guide the user." at bounding box center [306, 164] width 184 height 8
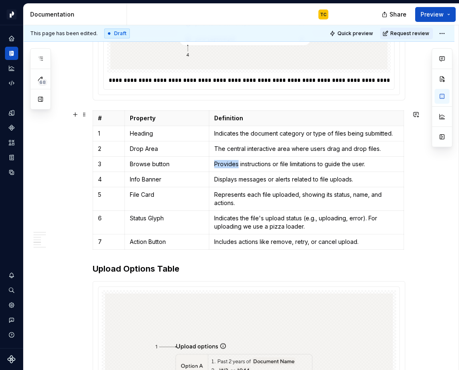
click at [229, 165] on p "Provides instructions or file limitations to guide the user." at bounding box center [306, 164] width 184 height 8
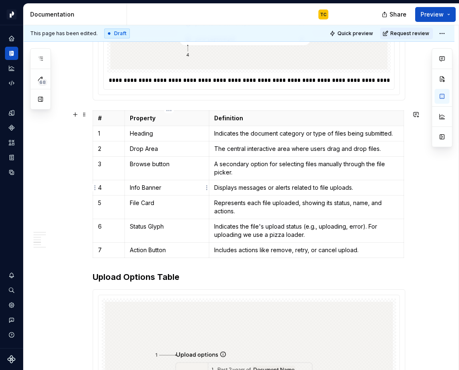
click at [140, 187] on p "Info Banner" at bounding box center [167, 188] width 74 height 8
click at [253, 186] on p "Displays messages or alerts related to file uploads." at bounding box center [306, 188] width 184 height 8
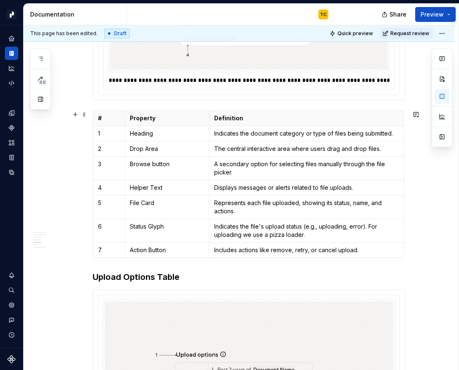
click at [253, 186] on p "Displays messages or alerts related to file uploads." at bounding box center [306, 188] width 184 height 8
click at [226, 203] on p "Represents each file uploaded, showing its status, name, and actions." at bounding box center [306, 207] width 184 height 17
click at [227, 233] on p "Indicates the file's upload status (e.g., uploading, error). For uploading we u…" at bounding box center [306, 230] width 184 height 17
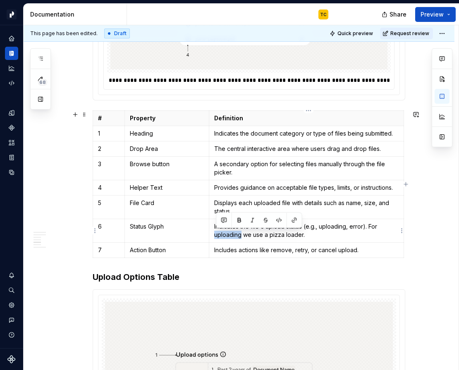
click at [227, 233] on p "Indicates the file's upload status (e.g., uploading, error). For uploading we u…" at bounding box center [306, 230] width 184 height 17
click at [136, 253] on p "Action Button" at bounding box center [167, 250] width 74 height 8
click at [283, 249] on p "Includes actions like remove, retry, or cancel upload." at bounding box center [306, 250] width 184 height 8
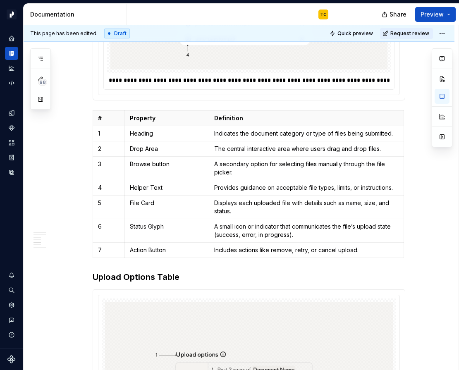
click at [283, 249] on p "Includes actions like remove, retry, or cancel upload." at bounding box center [306, 250] width 184 height 8
click at [258, 163] on p "A secondary option for selecting files manually through the file picker." at bounding box center [306, 168] width 184 height 17
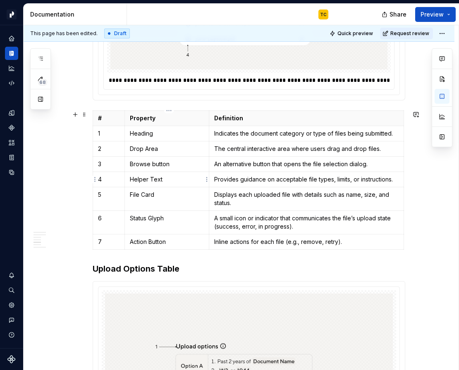
click at [154, 178] on p "Helper Text" at bounding box center [167, 179] width 74 height 8
click at [277, 218] on p "A small icon or indicator that communicates the file’s upload state (success, e…" at bounding box center [306, 222] width 184 height 17
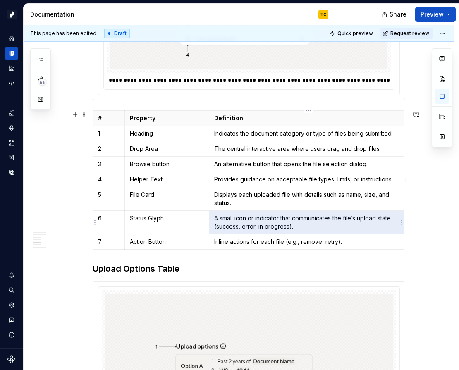
click at [277, 218] on p "A small icon or indicator that communicates the file’s upload state (success, e…" at bounding box center [306, 222] width 184 height 17
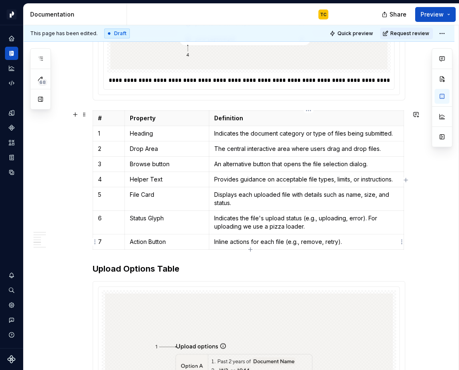
click at [240, 241] on p "Inline actions for each file (e.g., remove, retry)." at bounding box center [306, 242] width 184 height 8
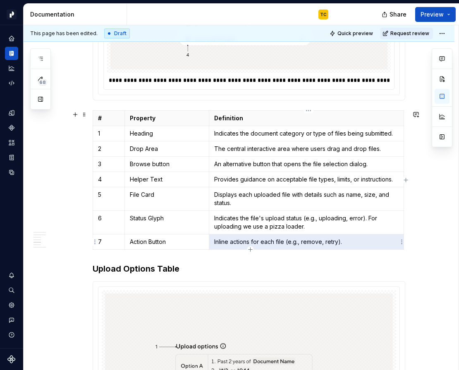
click at [240, 241] on p "Inline actions for each file (e.g., remove, retry)." at bounding box center [306, 242] width 184 height 8
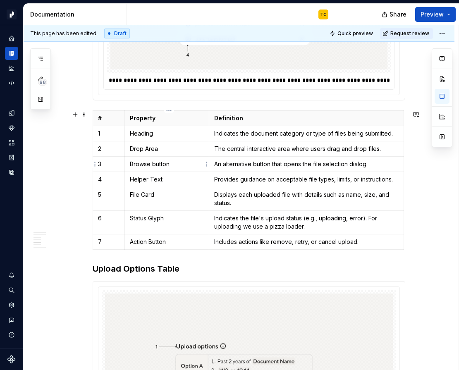
click at [157, 163] on p "Browse button" at bounding box center [167, 164] width 74 height 8
click at [233, 133] on p "Indicates the document category or type of files being submitted." at bounding box center [306, 133] width 184 height 8
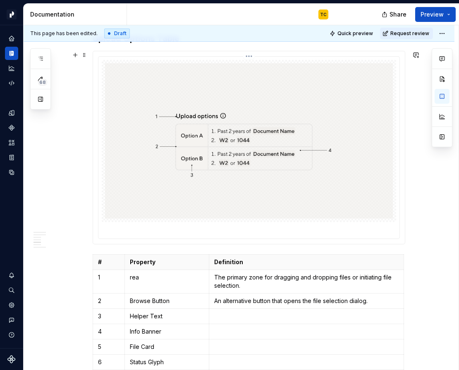
scroll to position [1768, 0]
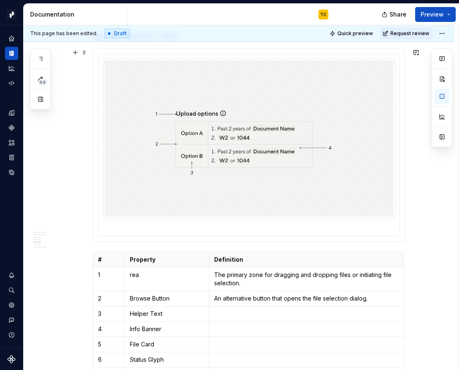
click at [167, 279] on td "rea" at bounding box center [166, 279] width 84 height 24
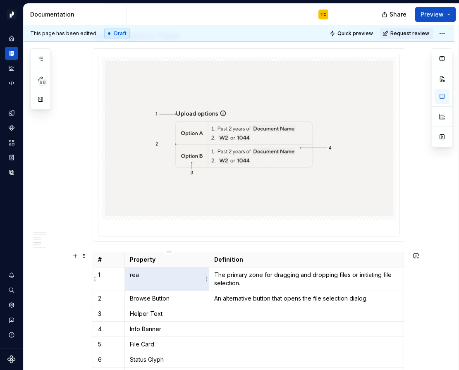
click at [167, 279] on td "rea" at bounding box center [166, 279] width 84 height 24
click at [251, 280] on p "The primary zone for dragging and dropping files or initiating file selection." at bounding box center [306, 279] width 184 height 17
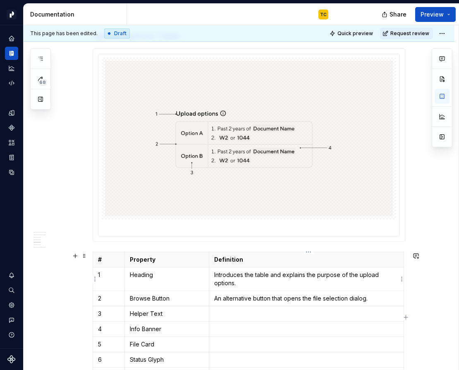
click at [255, 281] on p "Introduces the table and explains the purpose of the upload options." at bounding box center [306, 279] width 184 height 17
drag, startPoint x: 284, startPoint y: 275, endPoint x: 288, endPoint y: 280, distance: 6.2
click at [288, 280] on p "Introduces the table and explains the purpose of the upload options." at bounding box center [306, 279] width 184 height 17
click at [177, 298] on p "Browse Button" at bounding box center [167, 298] width 74 height 8
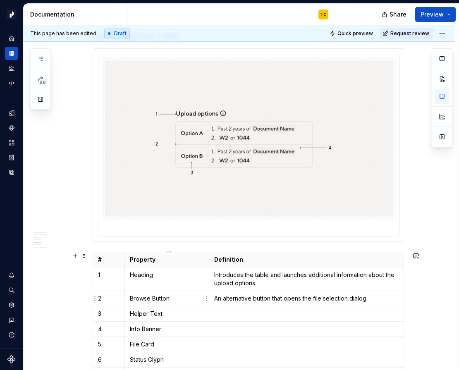
click at [177, 298] on p "Browse Button" at bounding box center [167, 298] width 74 height 8
click at [220, 314] on p at bounding box center [306, 314] width 184 height 8
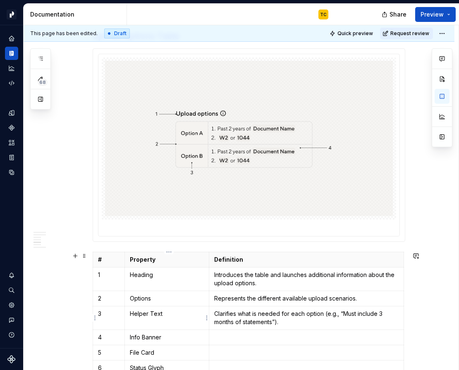
click at [142, 315] on p "Helper Text" at bounding box center [167, 314] width 74 height 8
click at [236, 334] on p at bounding box center [306, 337] width 184 height 8
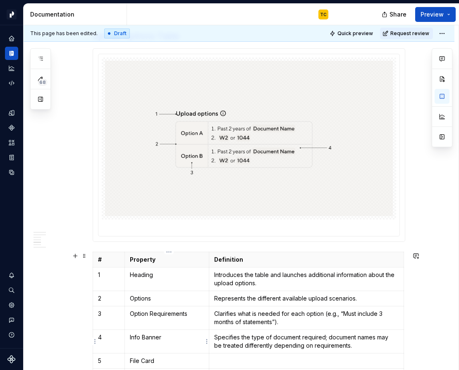
click at [158, 337] on p "Info Banner" at bounding box center [167, 337] width 74 height 8
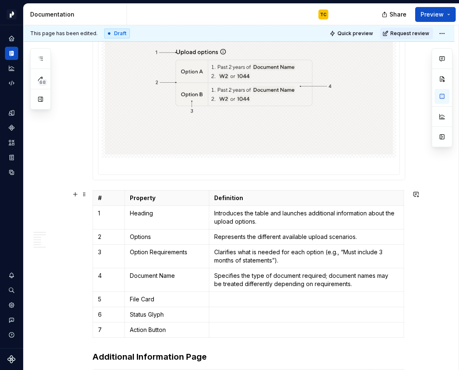
scroll to position [1852, 0]
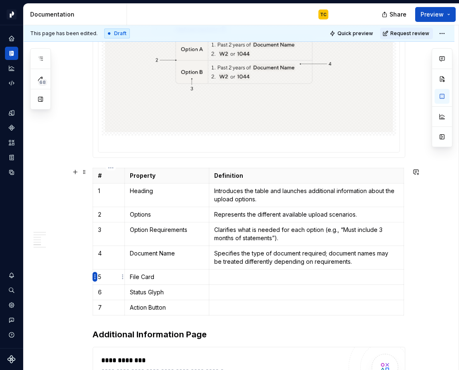
click at [93, 274] on html "Pacific TC Design system data Documentation TC Share Preview 68 Pages Add Acces…" at bounding box center [229, 185] width 459 height 370
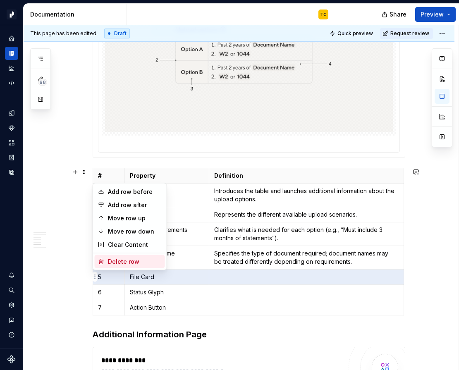
click at [105, 257] on div "Delete row" at bounding box center [130, 261] width 70 height 13
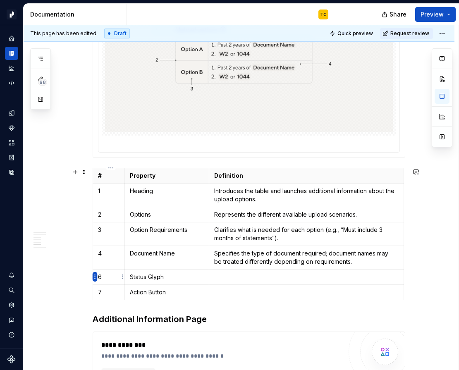
click at [92, 277] on html "Pacific TC Design system data Documentation TC Share Preview 68 Pages Add Acces…" at bounding box center [229, 185] width 459 height 370
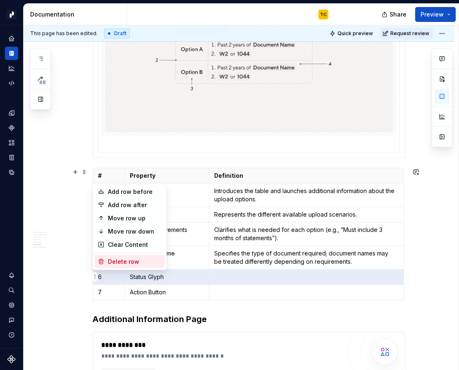
click at [110, 259] on div "Delete row" at bounding box center [135, 262] width 54 height 8
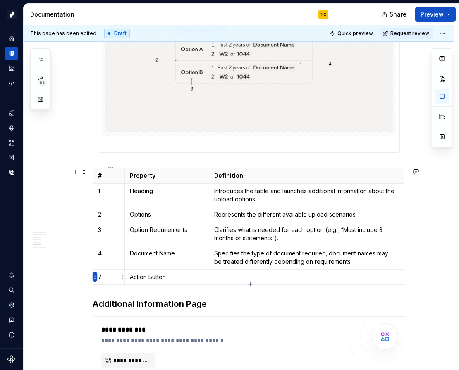
click at [94, 278] on html "Pacific TC Design system data Documentation TC Share Preview 68 Pages Add Acces…" at bounding box center [229, 185] width 459 height 370
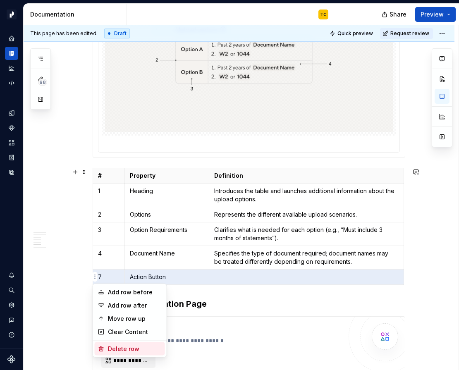
click at [113, 350] on div "Delete row" at bounding box center [135, 349] width 54 height 8
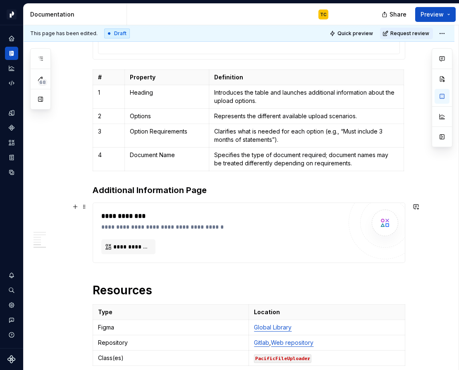
scroll to position [1956, 0]
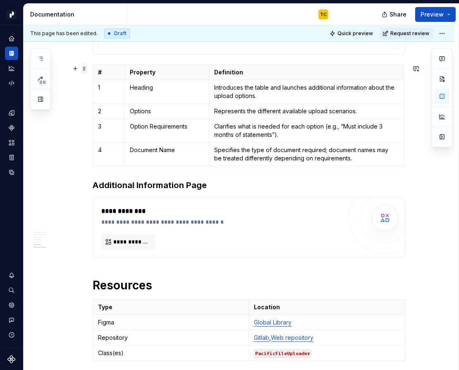
click at [87, 69] on span at bounding box center [84, 69] width 7 height 12
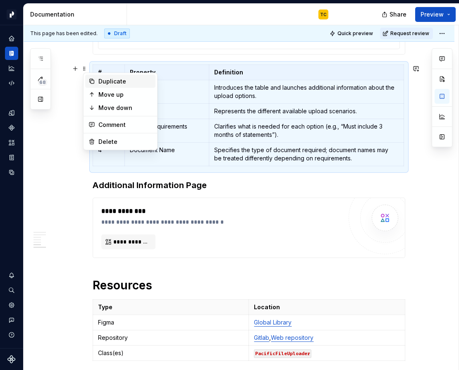
click at [107, 84] on div "Duplicate" at bounding box center [125, 81] width 54 height 8
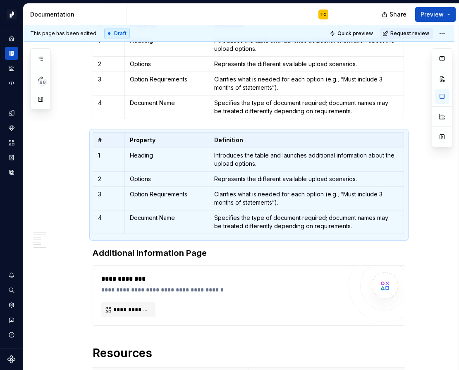
scroll to position [2039, 0]
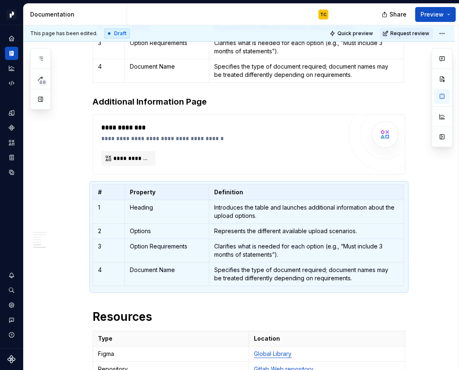
click at [281, 220] on p "Introduces the table and launches additional information about the upload optio…" at bounding box center [306, 211] width 184 height 17
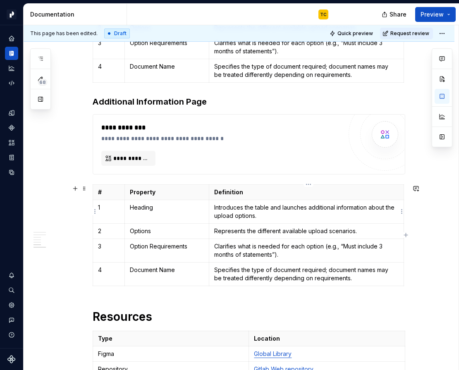
click at [281, 220] on p "Introduces the table and launches additional information about the upload optio…" at bounding box center [306, 211] width 184 height 17
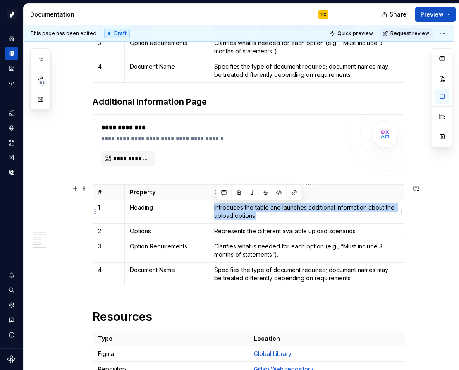
click at [281, 220] on p "Introduces the table and launches additional information about the upload optio…" at bounding box center [306, 211] width 184 height 17
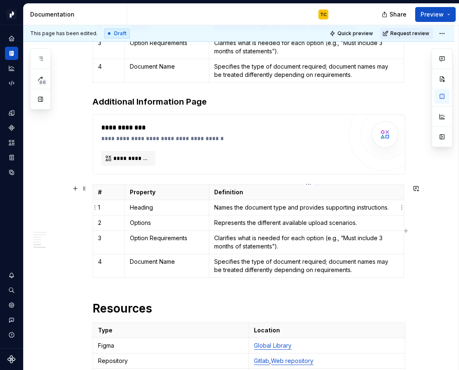
click at [366, 205] on p "Names the document type and provides supporting instructions." at bounding box center [306, 207] width 184 height 8
click at [327, 206] on p "Names the document type and provides supporting details." at bounding box center [306, 207] width 184 height 8
click at [230, 223] on p "Represents the different available upload scenarios." at bounding box center [306, 223] width 184 height 8
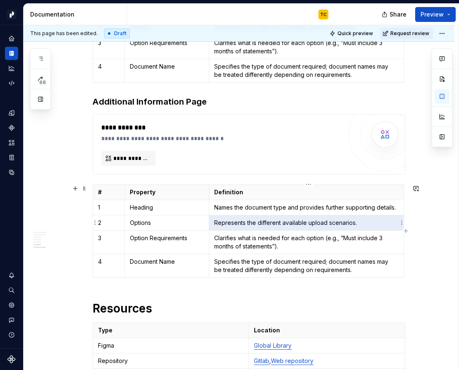
click at [230, 223] on p "Represents the different available upload scenarios." at bounding box center [306, 223] width 184 height 8
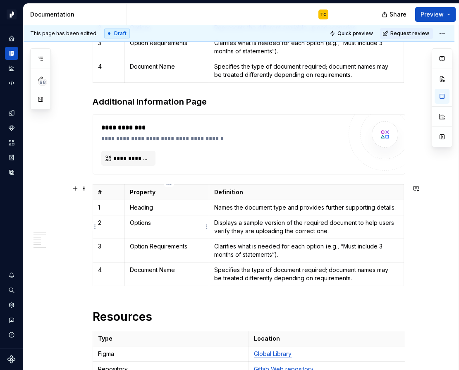
click at [146, 222] on p "Options" at bounding box center [167, 223] width 74 height 8
click at [147, 222] on p "Options" at bounding box center [167, 223] width 74 height 8
click at [146, 222] on p "Options" at bounding box center [167, 223] width 74 height 8
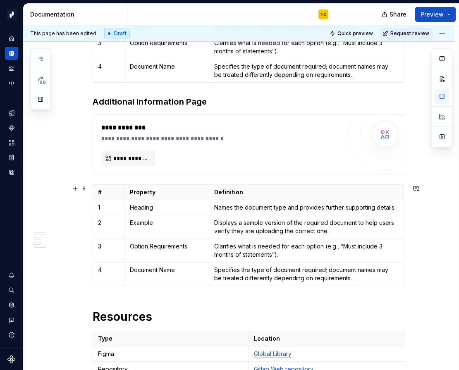
click at [93, 248] on html "Pacific TC Design system data Documentation TC Share Preview 68 Pages Add Acces…" at bounding box center [229, 185] width 459 height 370
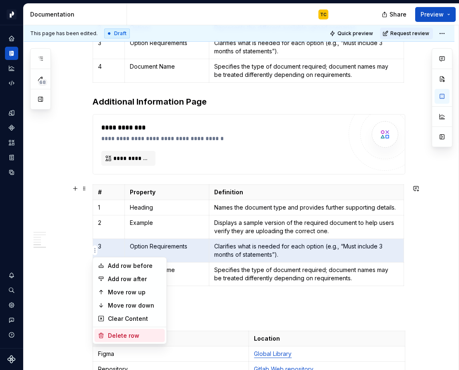
click at [100, 336] on icon at bounding box center [101, 335] width 7 height 7
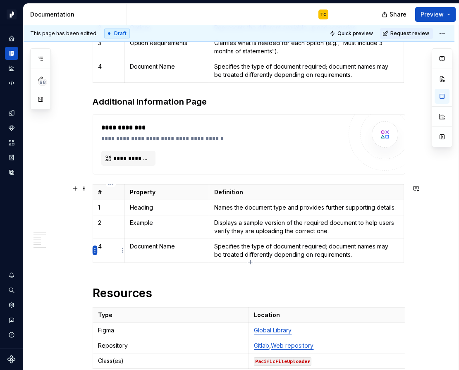
click at [93, 253] on html "Pacific TC Design system data Documentation TC Share Preview 68 Pages Add Acces…" at bounding box center [229, 185] width 459 height 370
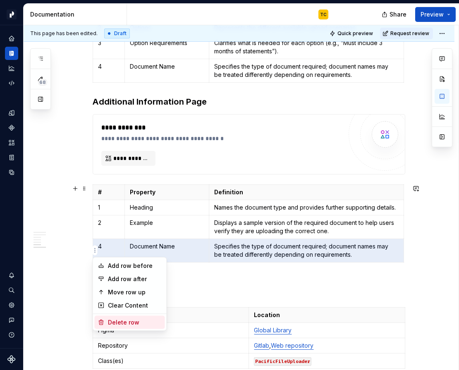
click at [112, 319] on div "Delete row" at bounding box center [135, 322] width 54 height 8
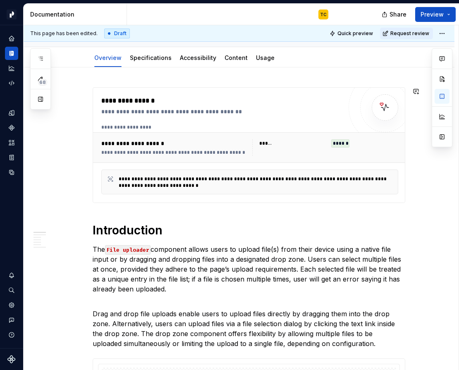
scroll to position [0, 0]
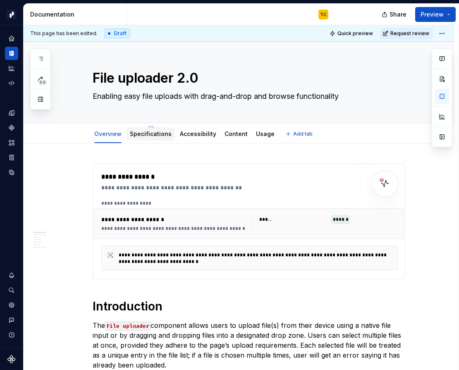
click at [150, 139] on div "Specifications" at bounding box center [151, 133] width 48 height 13
click at [153, 138] on div "Specifications" at bounding box center [151, 134] width 42 height 8
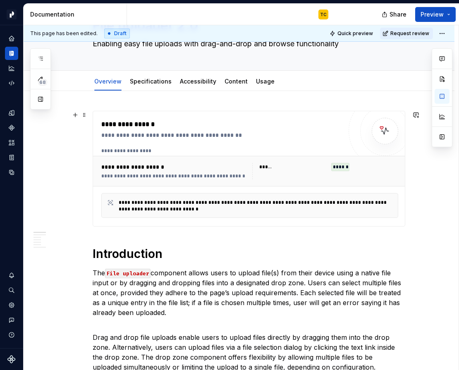
scroll to position [75, 0]
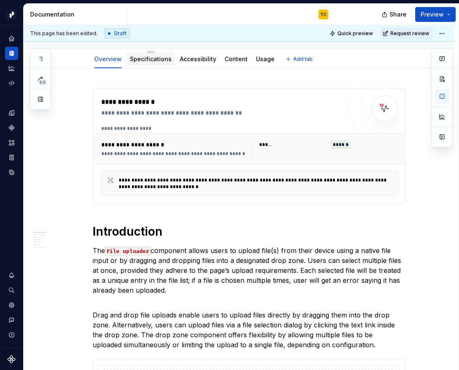
click at [148, 61] on link "Specifications" at bounding box center [151, 58] width 42 height 7
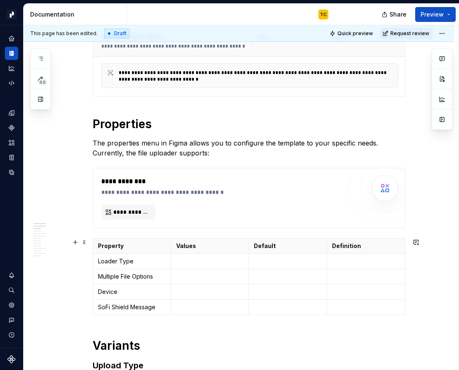
scroll to position [176, 0]
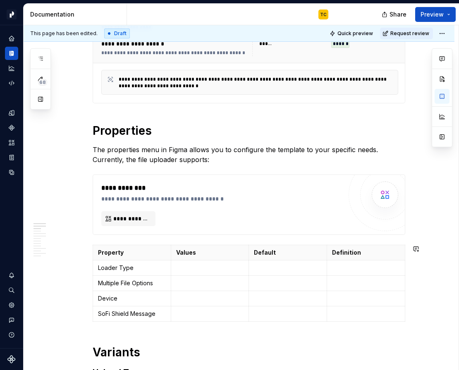
type textarea "*"
